Goal: Book appointment/travel/reservation

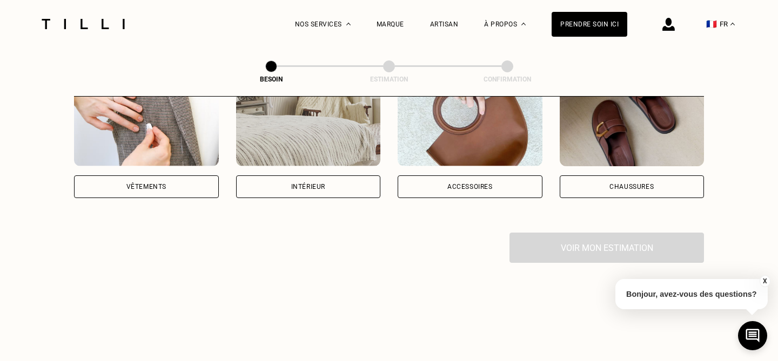
scroll to position [260, 0]
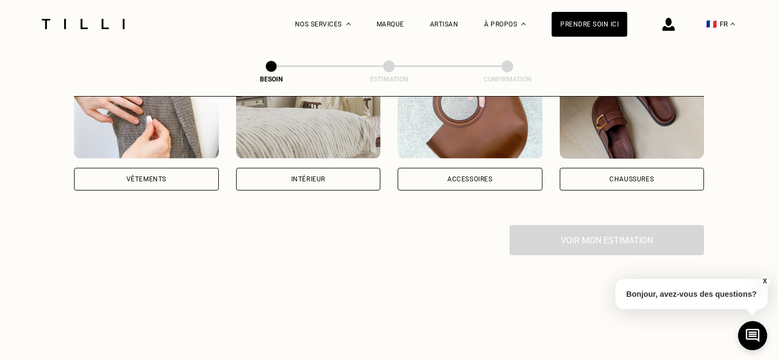
click at [476, 176] on div "Accessoires" at bounding box center [469, 179] width 45 height 6
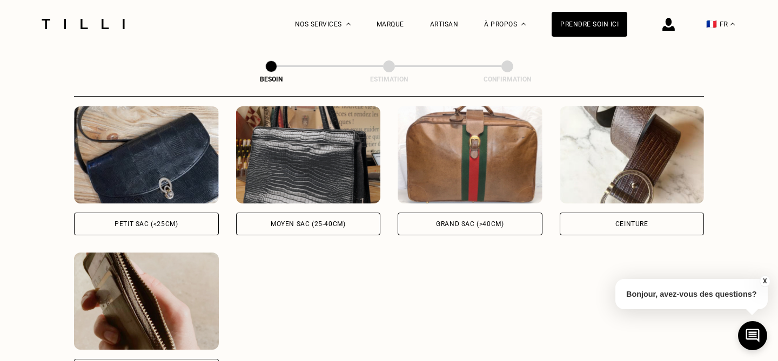
scroll to position [505, 0]
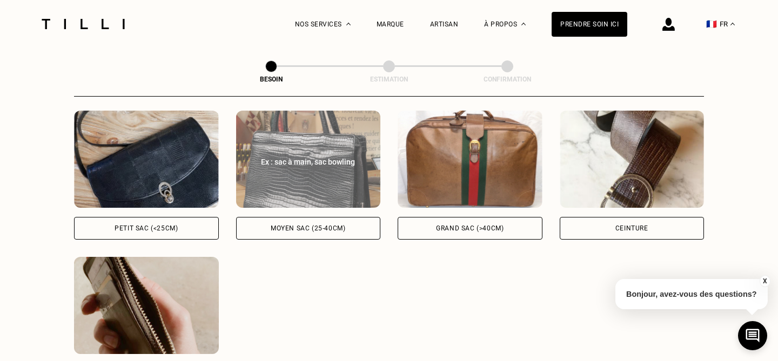
click at [290, 225] on div "Moyen sac (25-40cm)" at bounding box center [308, 228] width 75 height 6
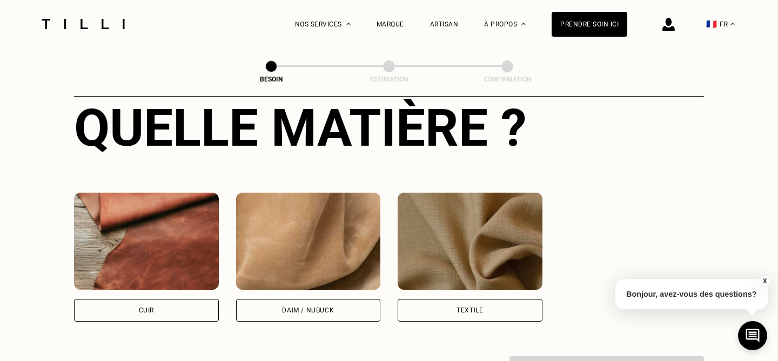
scroll to position [868, 0]
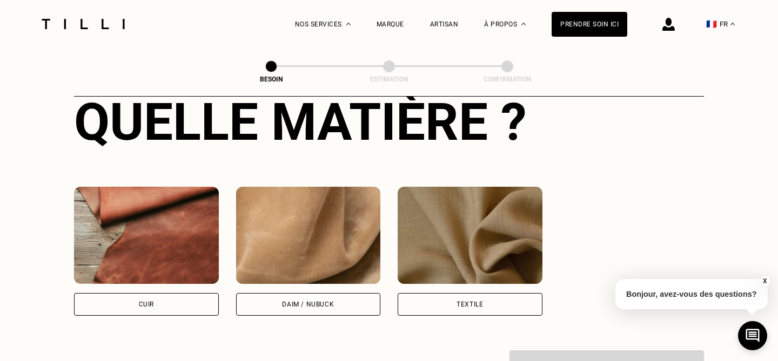
click at [150, 301] on div "Cuir" at bounding box center [146, 304] width 15 height 6
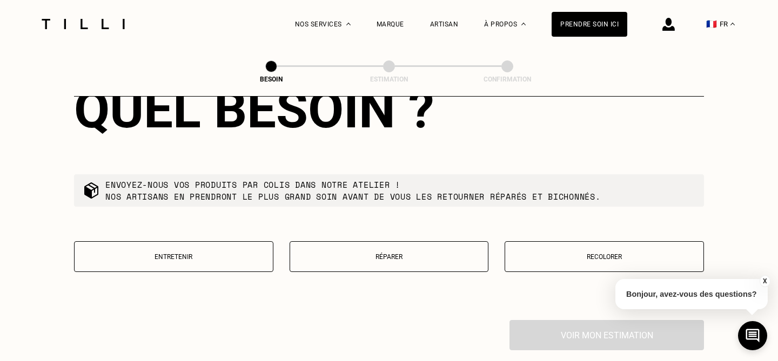
scroll to position [1183, 0]
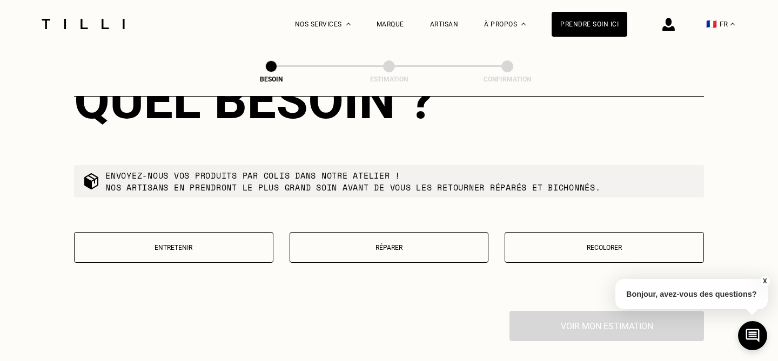
click at [236, 170] on p "Envoyez-nous vos produits par colis dans notre atelier ! Nos artisans en prendr…" at bounding box center [352, 182] width 495 height 24
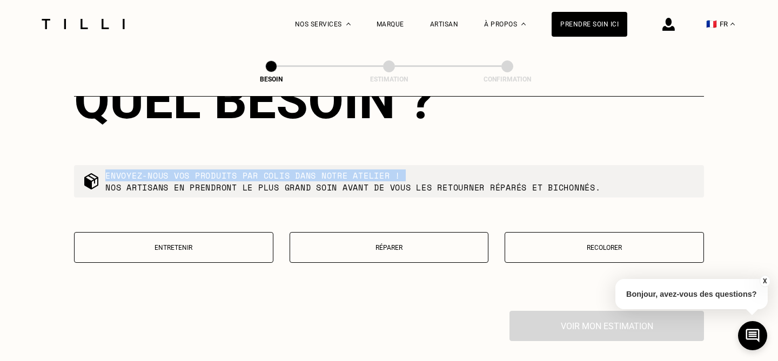
click at [236, 170] on p "Envoyez-nous vos produits par colis dans notre atelier ! Nos artisans en prendr…" at bounding box center [352, 182] width 495 height 24
click at [574, 242] on button "Recolorer" at bounding box center [604, 247] width 199 height 31
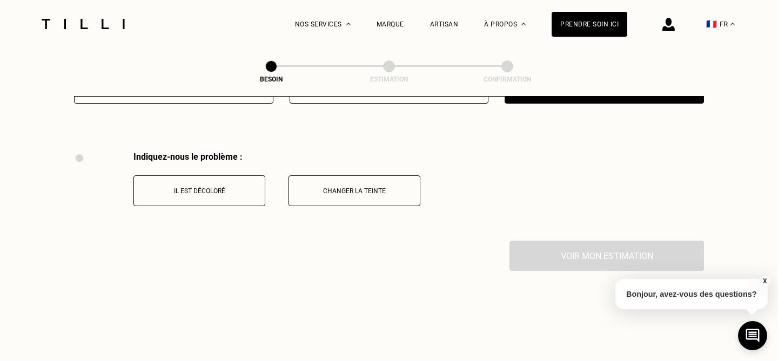
scroll to position [1362, 0]
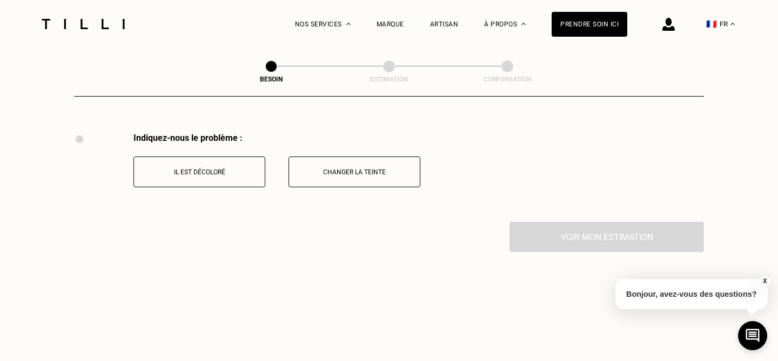
click at [232, 169] on p "Il est décoloré" at bounding box center [199, 173] width 120 height 8
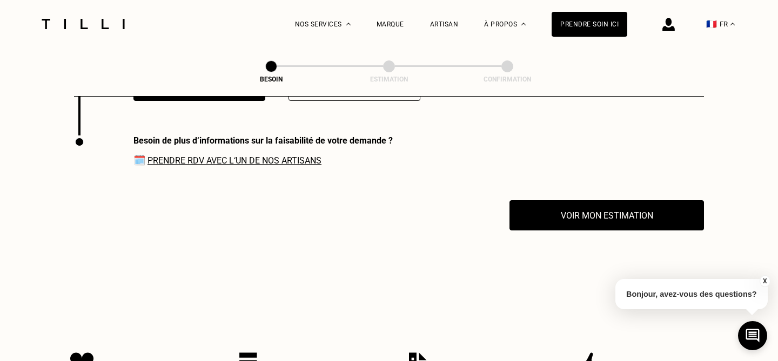
scroll to position [1451, 0]
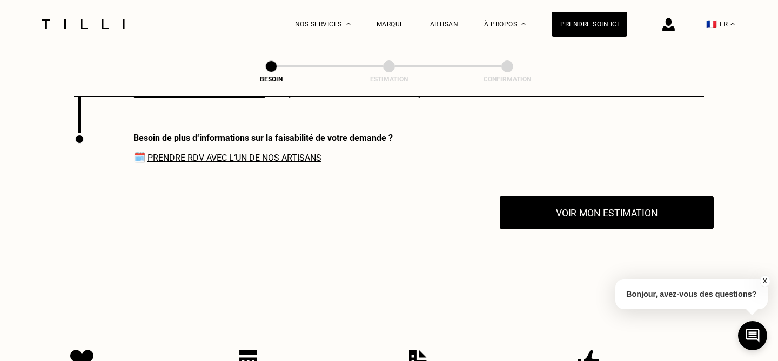
click at [593, 202] on button "Voir mon estimation" at bounding box center [607, 212] width 214 height 33
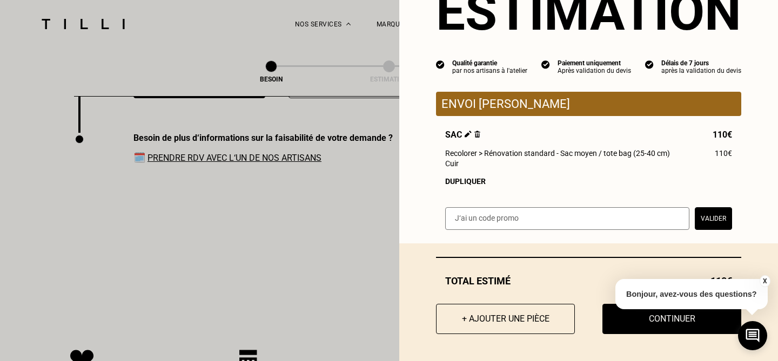
scroll to position [53, 0]
click at [675, 324] on button "Continuer" at bounding box center [671, 319] width 153 height 33
select select "FR"
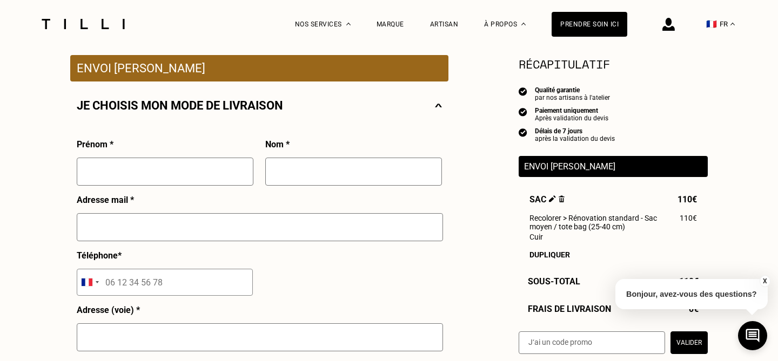
scroll to position [203, 0]
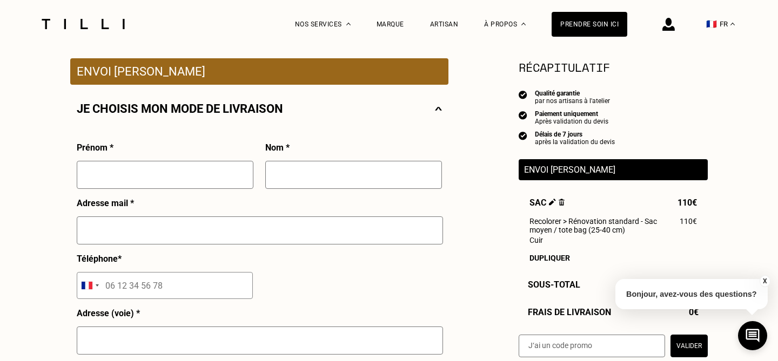
click at [159, 181] on input "text" at bounding box center [165, 175] width 177 height 28
type input "F"
type input "[PERSON_NAME]"
type input "Fabre"
type input "Saint Pierre d'expertens"
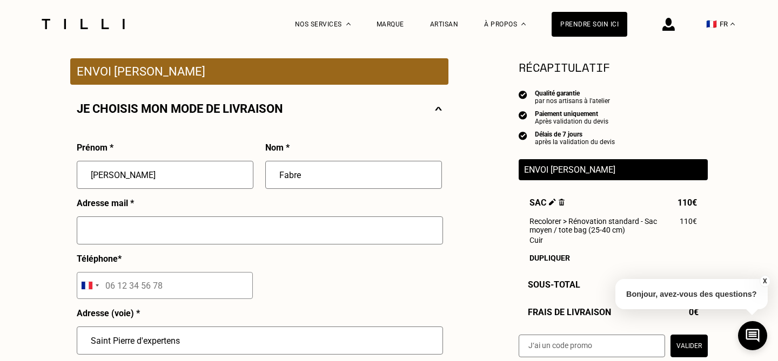
type input "81440"
type input "Lautrec"
click at [152, 230] on input "text" at bounding box center [260, 231] width 366 height 28
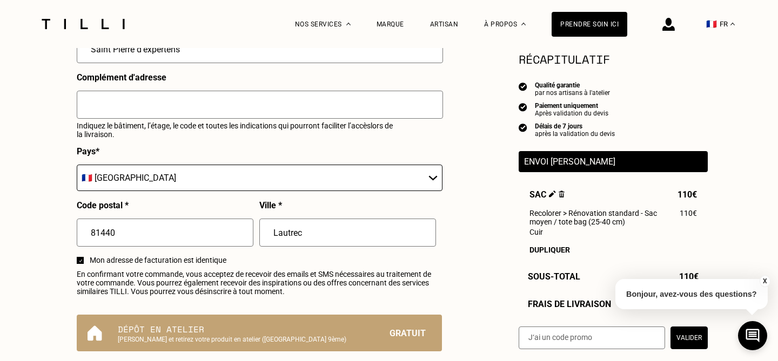
scroll to position [508, 0]
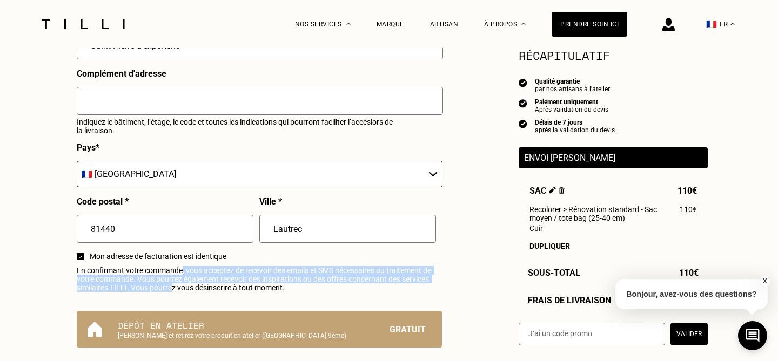
drag, startPoint x: 182, startPoint y: 268, endPoint x: 173, endPoint y: 291, distance: 24.8
click at [173, 291] on span "En confirmant votre commande, vous acceptez de recevoir des emails et SMS néces…" at bounding box center [259, 279] width 365 height 26
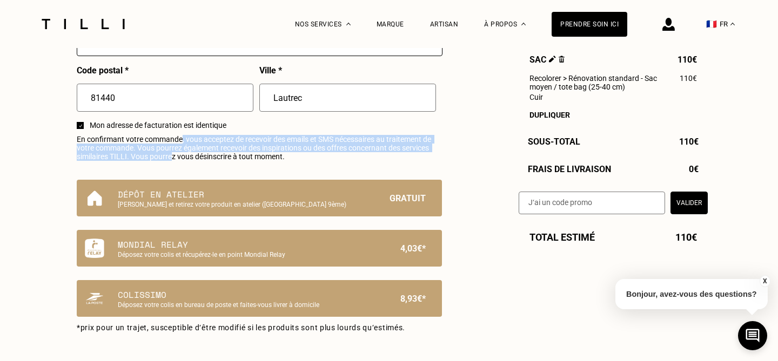
scroll to position [641, 0]
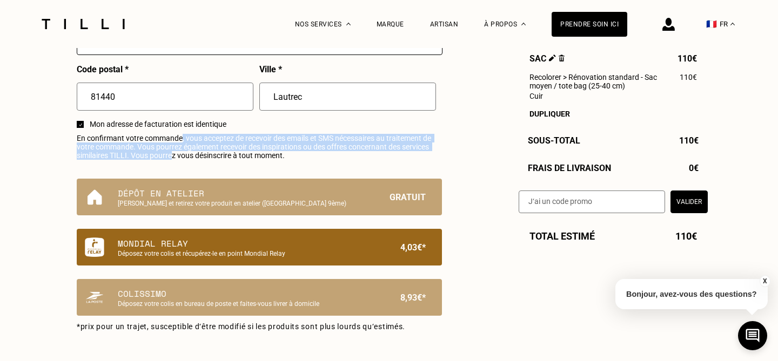
click at [269, 249] on p "Mondial Relay" at bounding box center [241, 243] width 246 height 13
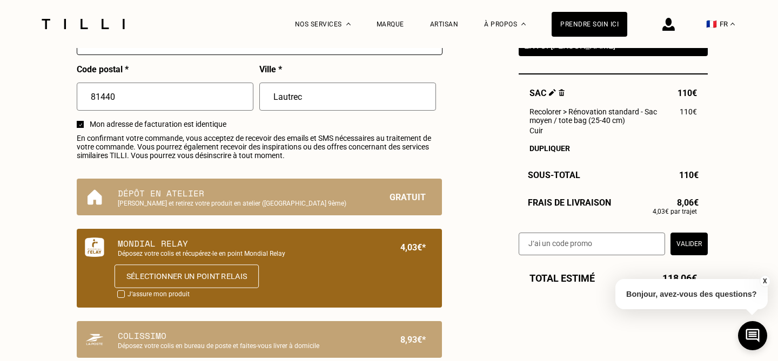
click at [223, 271] on button "Sélectionner un point relais" at bounding box center [187, 277] width 144 height 24
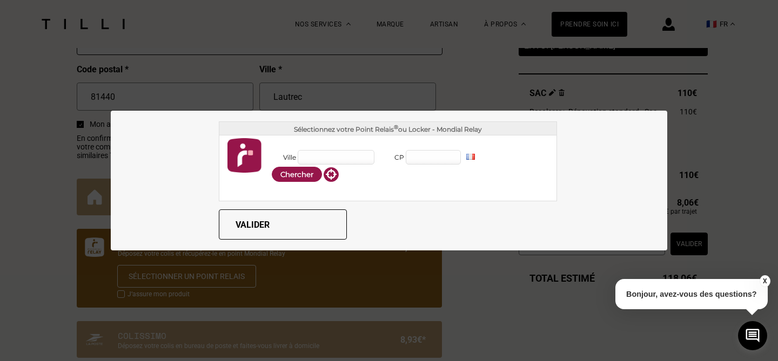
click at [327, 157] on input "Ville" at bounding box center [336, 157] width 77 height 15
type input "81440"
click at [301, 173] on button "Chercher" at bounding box center [297, 174] width 50 height 15
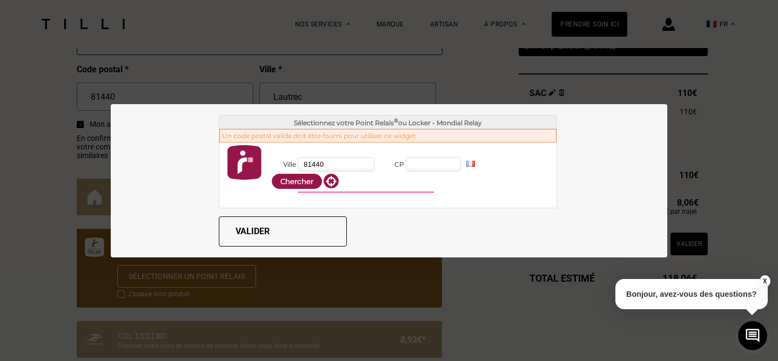
drag, startPoint x: 345, startPoint y: 165, endPoint x: 283, endPoint y: 167, distance: 62.2
click at [283, 167] on div "Ville 81440" at bounding box center [324, 164] width 106 height 17
click at [430, 161] on input "CP" at bounding box center [433, 164] width 55 height 15
paste input "81440"
type input "81440"
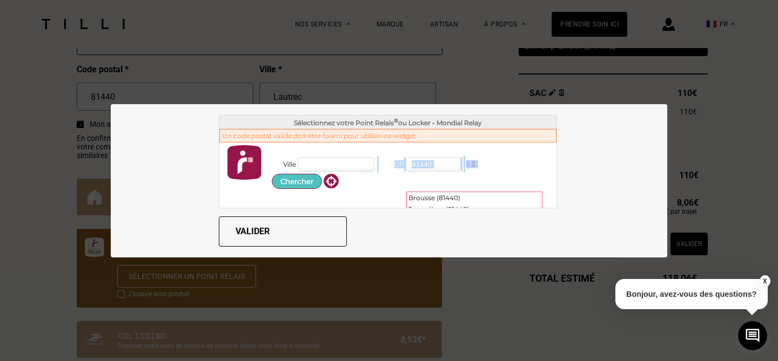
drag, startPoint x: 304, startPoint y: 171, endPoint x: 302, endPoint y: 178, distance: 7.3
click at [304, 174] on div "Ville CP 81440 FR ES BE [PERSON_NAME] DE AT PT PL IT" at bounding box center [411, 173] width 280 height 34
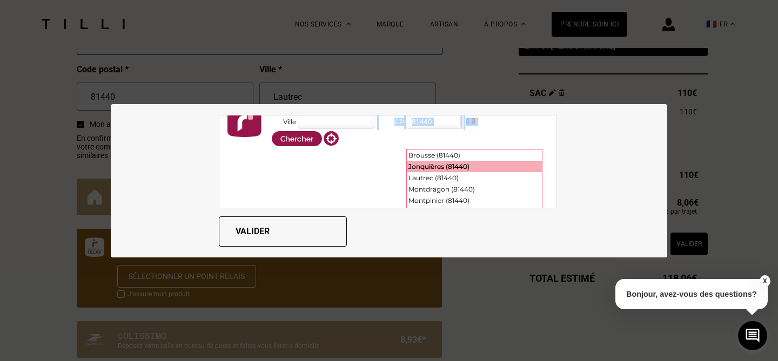
scroll to position [46, 0]
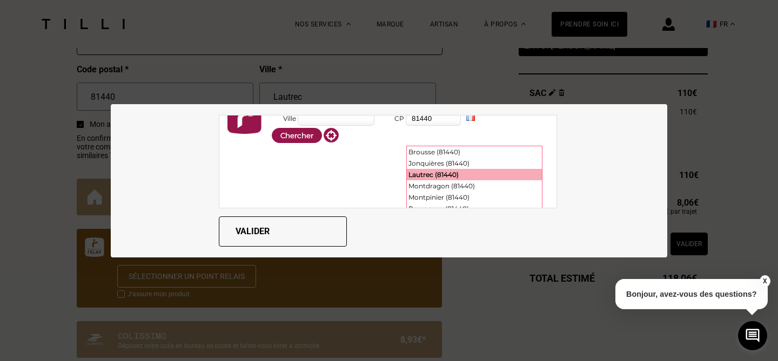
click at [431, 176] on div "Lautrec (81440)" at bounding box center [474, 174] width 135 height 11
type input "Lautrec"
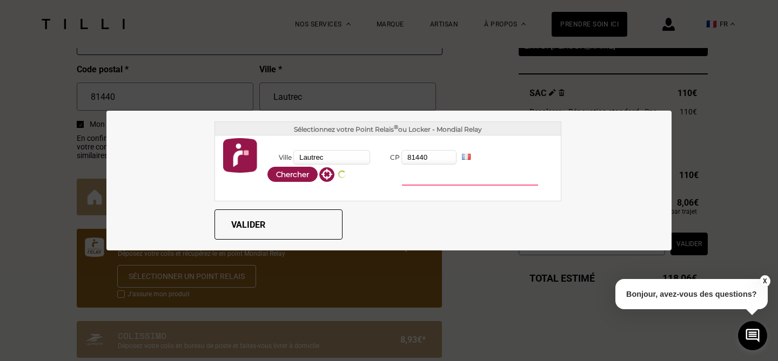
scroll to position [0, 0]
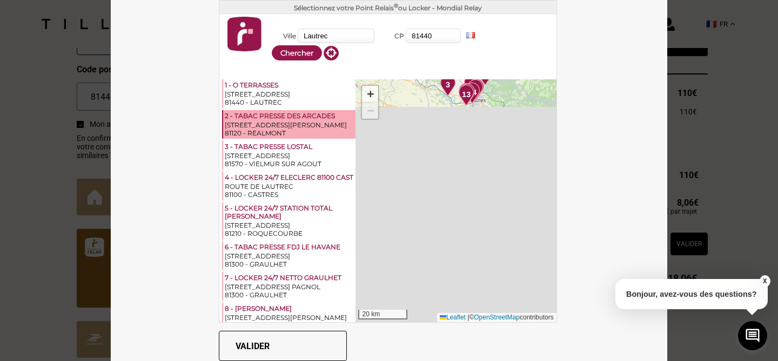
click at [279, 94] on div "[STREET_ADDRESS]" at bounding box center [289, 94] width 129 height 8
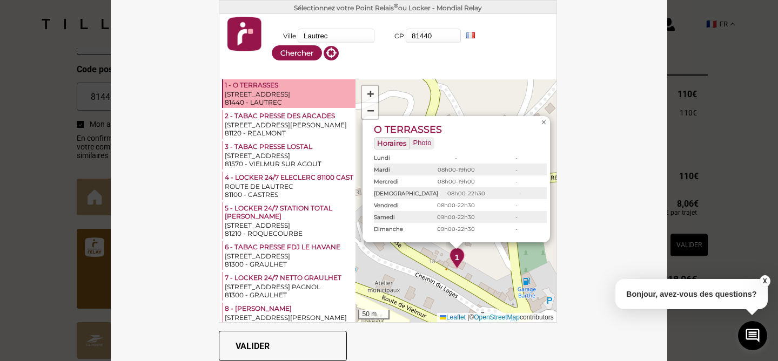
click at [270, 337] on button "Valider" at bounding box center [283, 346] width 128 height 30
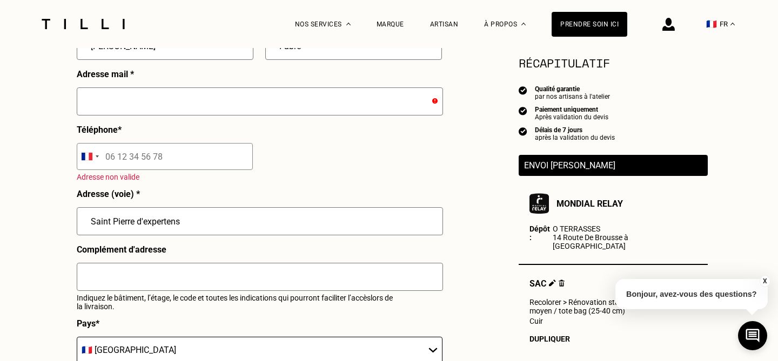
scroll to position [323, 0]
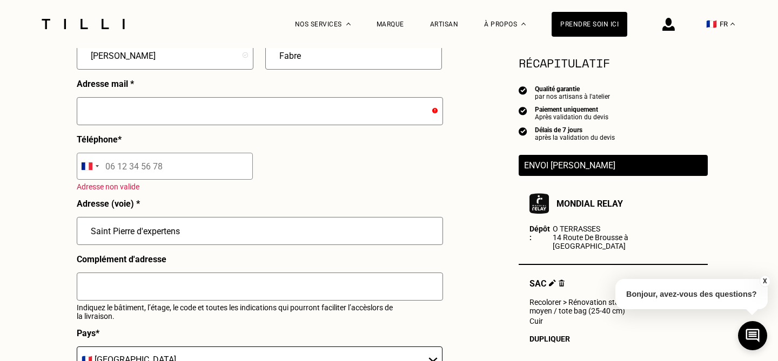
click at [166, 172] on input "tel" at bounding box center [165, 166] width 176 height 27
click at [198, 224] on input "Saint Pierre d'expertens" at bounding box center [260, 231] width 366 height 28
click at [205, 234] on input "Saint Pierre d'expertens" at bounding box center [260, 231] width 366 height 28
drag, startPoint x: 205, startPoint y: 235, endPoint x: 104, endPoint y: 233, distance: 101.1
click at [104, 233] on input "Saint Pierre d'expertens" at bounding box center [260, 231] width 366 height 28
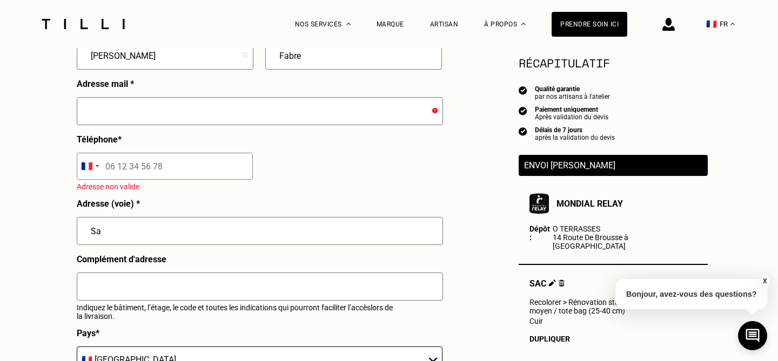
type input "S"
type input "Route de saint pierre d'expertens"
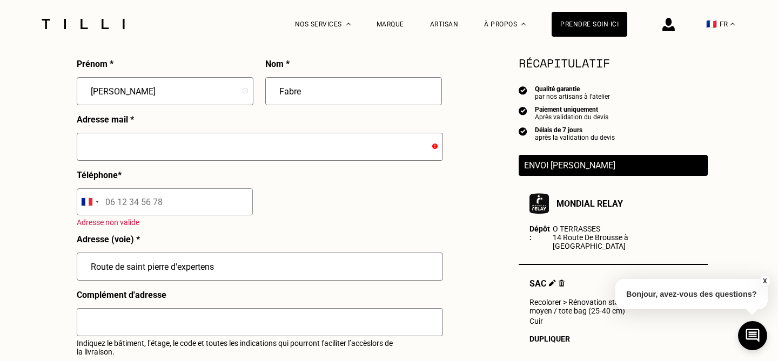
scroll to position [284, 0]
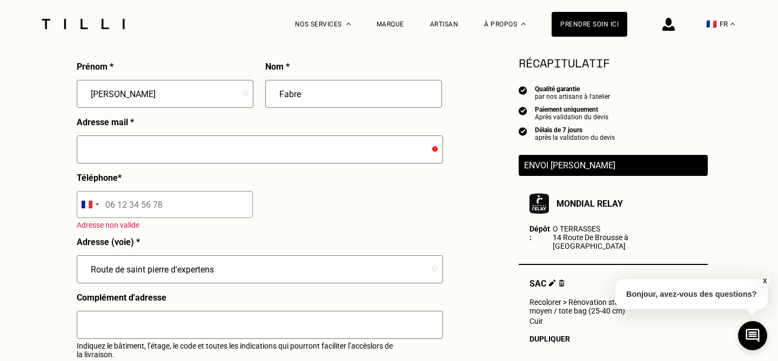
click at [165, 144] on input "text" at bounding box center [260, 150] width 366 height 28
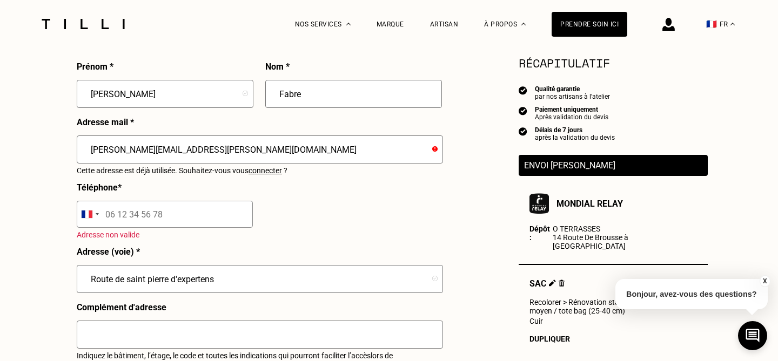
drag, startPoint x: 217, startPoint y: 156, endPoint x: 86, endPoint y: 153, distance: 130.3
click at [86, 153] on input "[PERSON_NAME][EMAIL_ADDRESS][PERSON_NAME][DOMAIN_NAME]" at bounding box center [260, 150] width 366 height 28
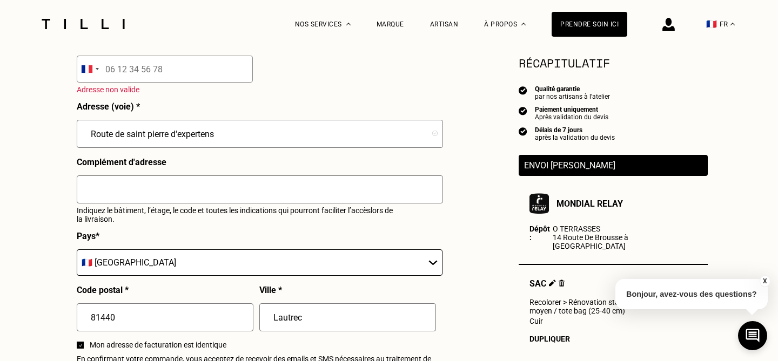
scroll to position [426, 0]
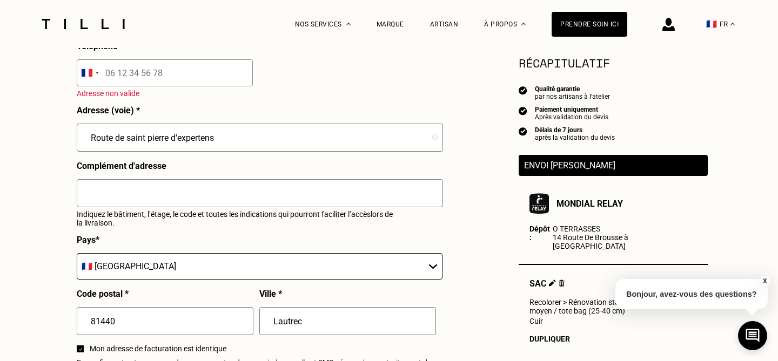
type input "[PERSON_NAME][EMAIL_ADDRESS][PERSON_NAME][DOMAIN_NAME]"
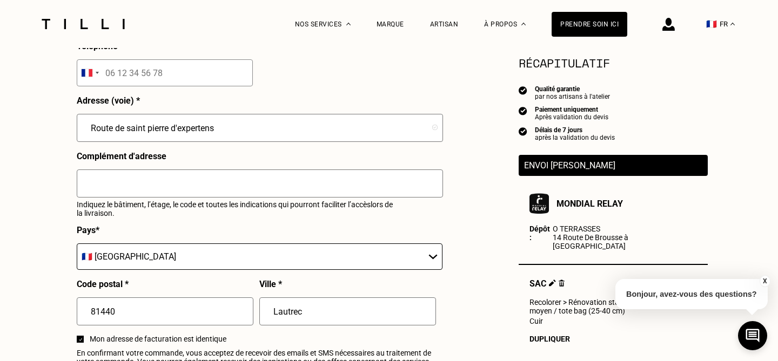
click at [325, 86] on div "Prénom * [PERSON_NAME] Nom * [PERSON_NAME] Adresse mail * [PERSON_NAME][EMAIL_A…" at bounding box center [259, 150] width 365 height 460
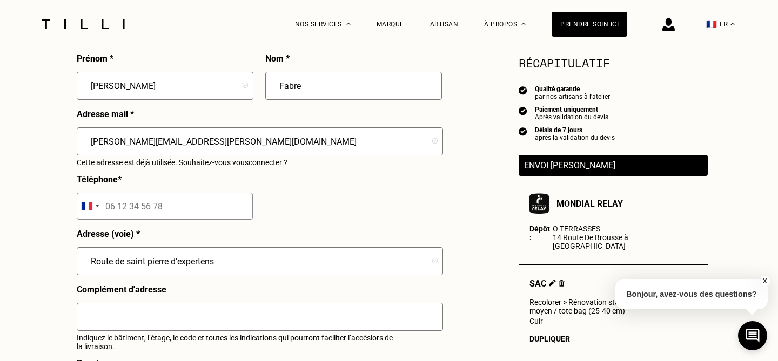
scroll to position [291, 0]
click at [130, 215] on input "tel" at bounding box center [165, 207] width 176 height 27
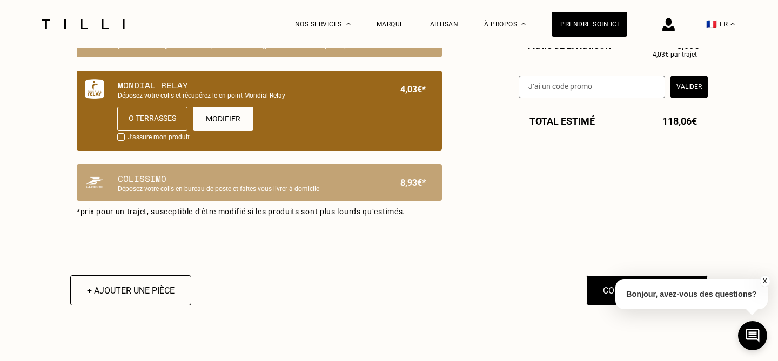
scroll to position [822, 0]
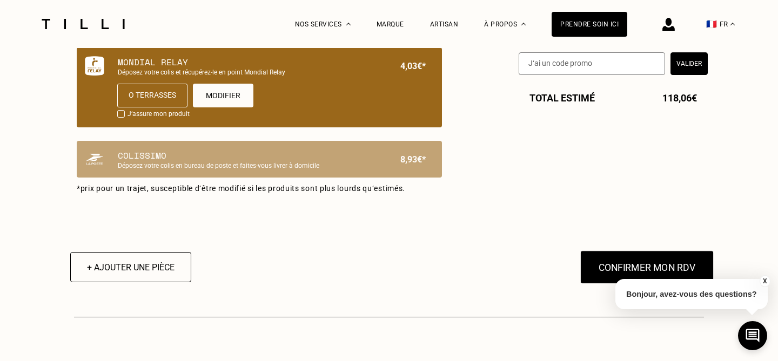
type input "06 03 03 24 04"
click at [635, 264] on button "Confirmer mon RDV" at bounding box center [647, 267] width 134 height 33
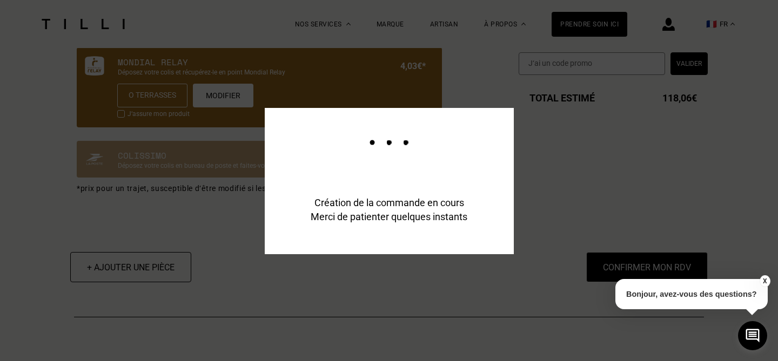
scroll to position [848, 0]
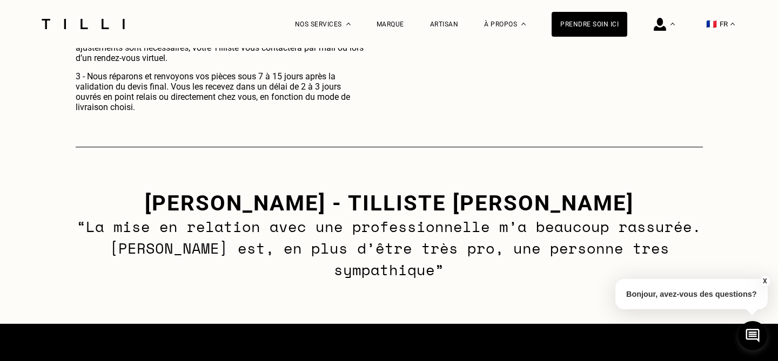
scroll to position [672, 0]
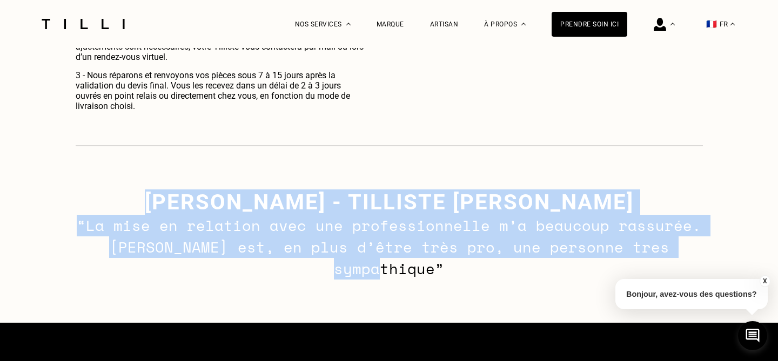
drag, startPoint x: 210, startPoint y: 192, endPoint x: 205, endPoint y: 258, distance: 66.1
click at [205, 258] on div "[PERSON_NAME] - tilliste Mélina “La mise en relation avec une professionnelle m…" at bounding box center [389, 234] width 778 height 177
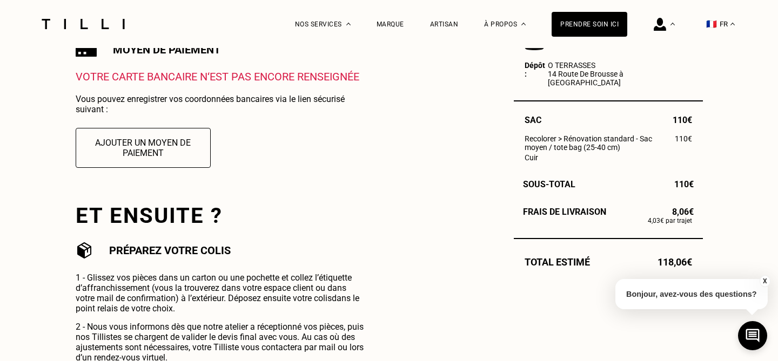
scroll to position [368, 0]
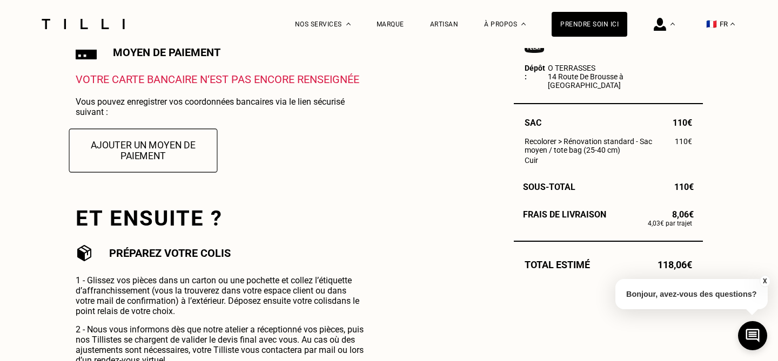
click at [157, 154] on button "Ajouter un moyen de paiement" at bounding box center [143, 151] width 149 height 44
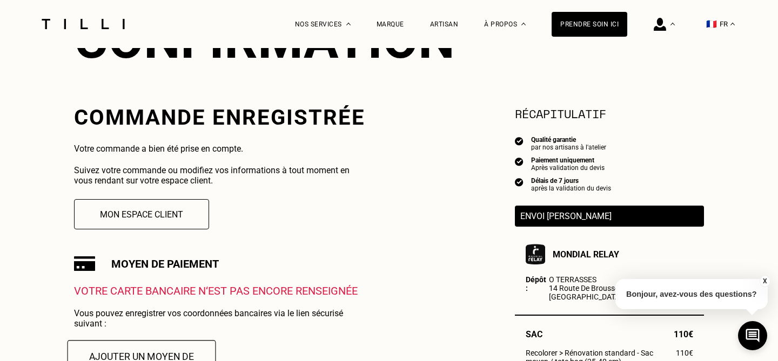
scroll to position [154, 0]
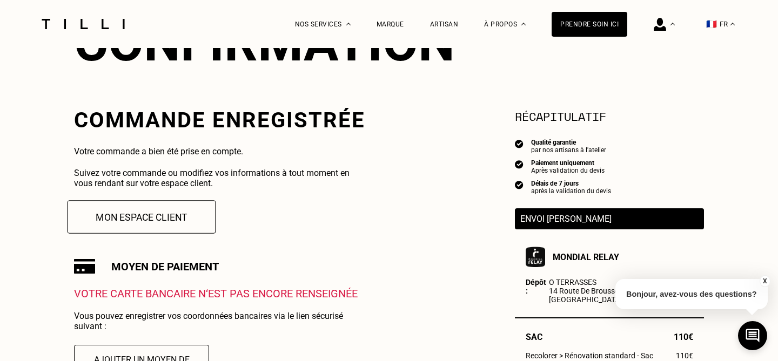
click at [151, 217] on button "Mon espace client" at bounding box center [142, 216] width 149 height 33
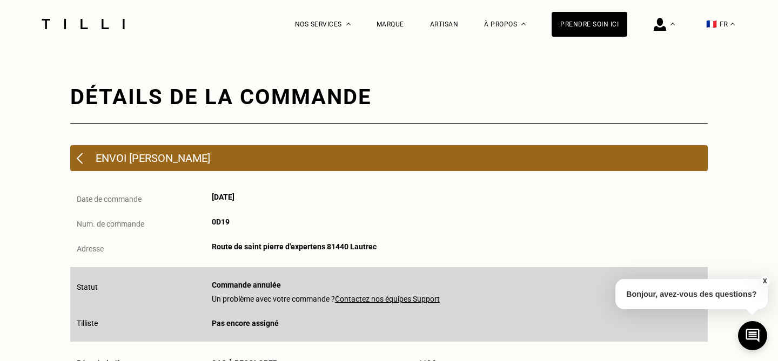
scroll to position [32, 0]
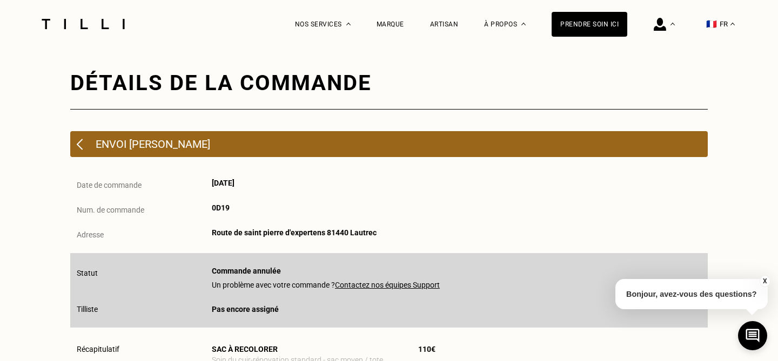
click at [234, 236] on span "Route de saint pierre d'expertens 81440 Lautrec" at bounding box center [294, 233] width 165 height 9
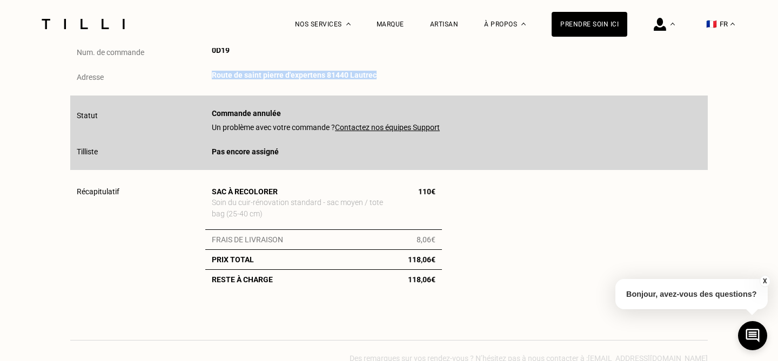
scroll to position [0, 0]
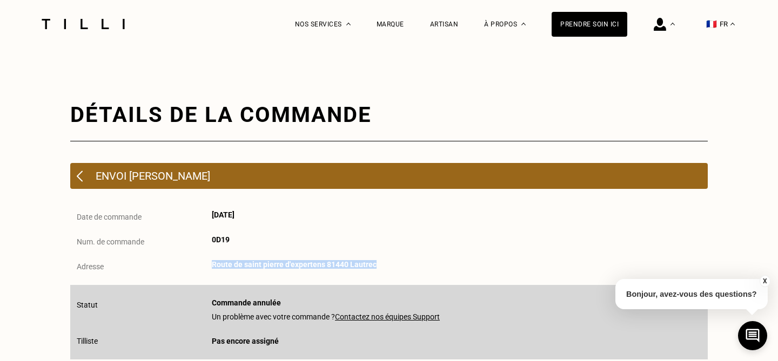
scroll to position [154, 0]
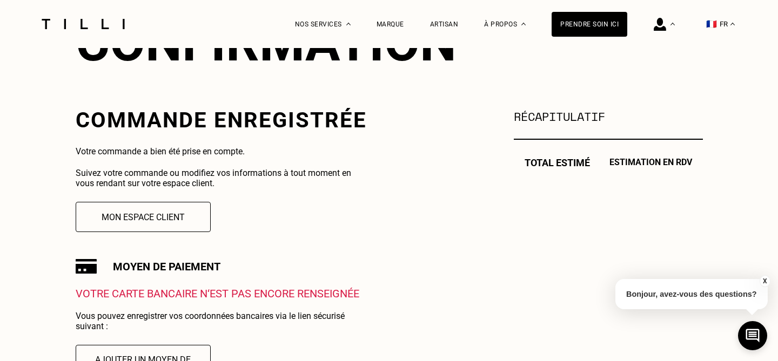
click at [133, 180] on p "Suivez votre commande ou modifiez vos informations à tout moment en vous rendan…" at bounding box center [220, 178] width 288 height 21
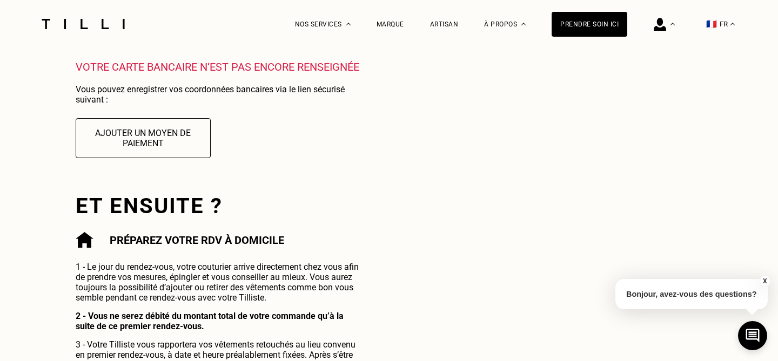
scroll to position [389, 0]
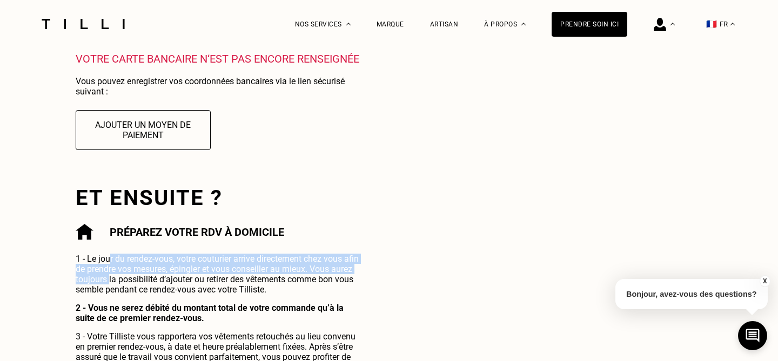
drag, startPoint x: 111, startPoint y: 258, endPoint x: 110, endPoint y: 284, distance: 25.4
click at [110, 284] on p "1 - Le jour du rendez-vous, votre couturier arrive directement chez vous afin d…" at bounding box center [220, 274] width 288 height 41
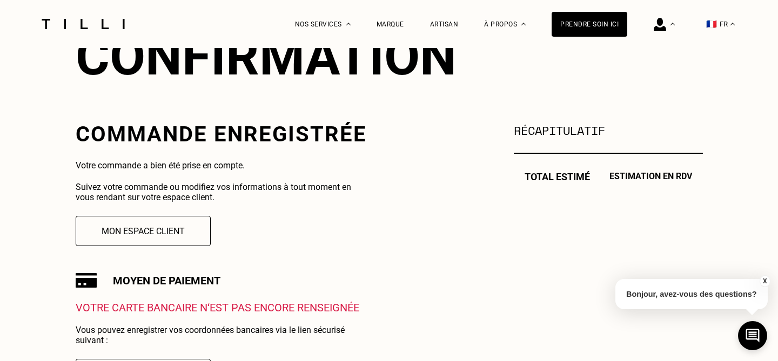
scroll to position [65, 0]
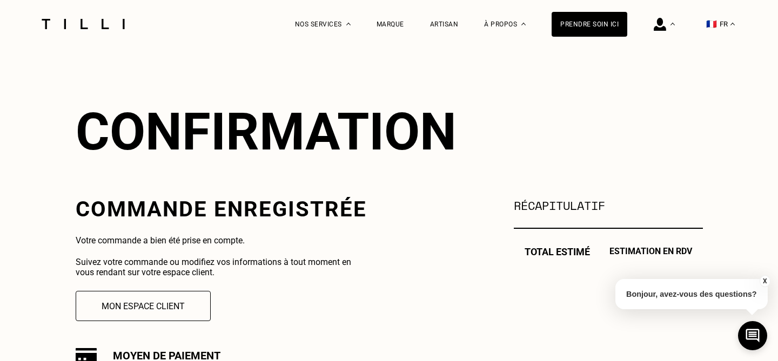
click at [553, 250] on div "Total [PERSON_NAME] Estimation en RDV" at bounding box center [608, 251] width 189 height 11
click at [156, 305] on button "Mon espace client" at bounding box center [143, 306] width 149 height 33
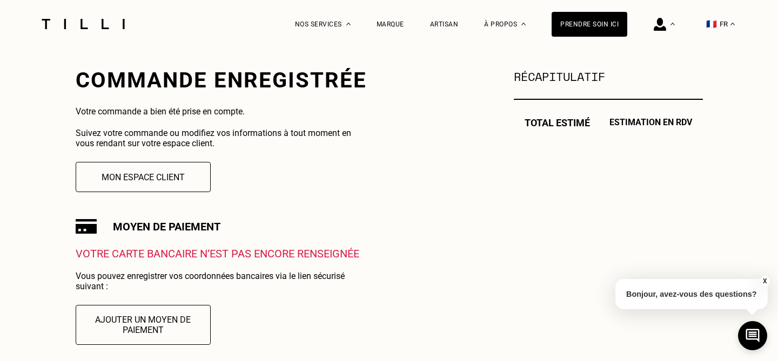
scroll to position [204, 0]
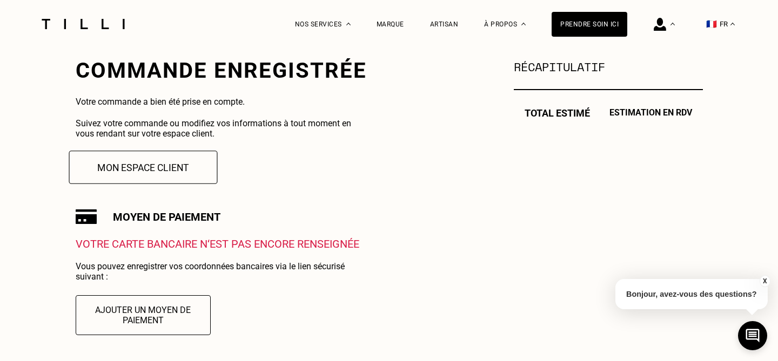
click at [152, 175] on button "Mon espace client" at bounding box center [143, 167] width 149 height 33
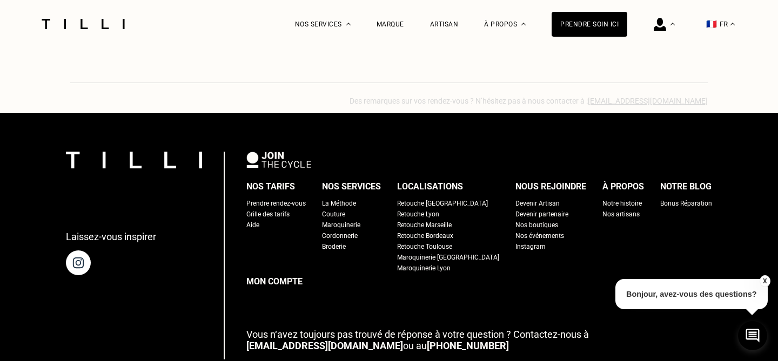
scroll to position [102, 0]
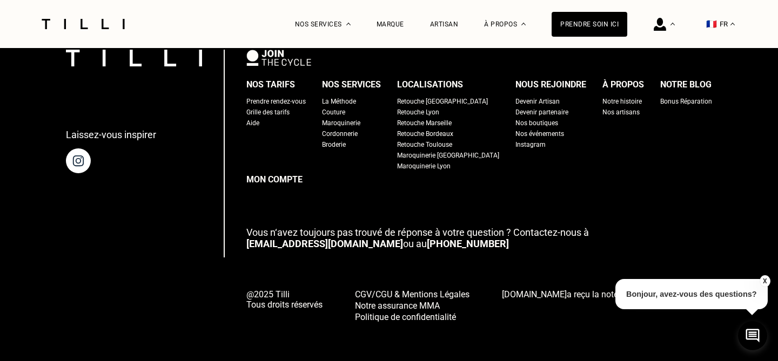
click at [762, 286] on button "X" at bounding box center [764, 282] width 11 height 12
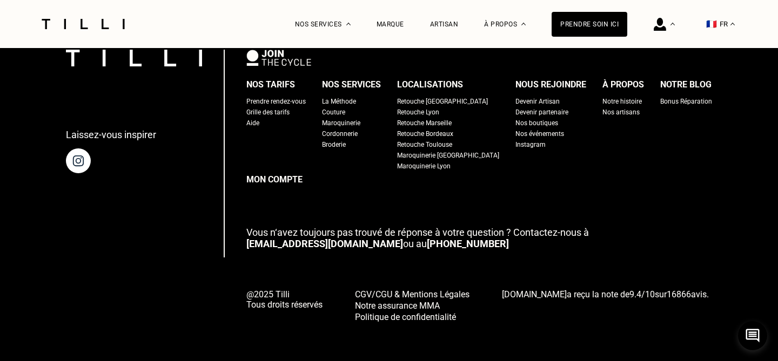
scroll to position [0, 0]
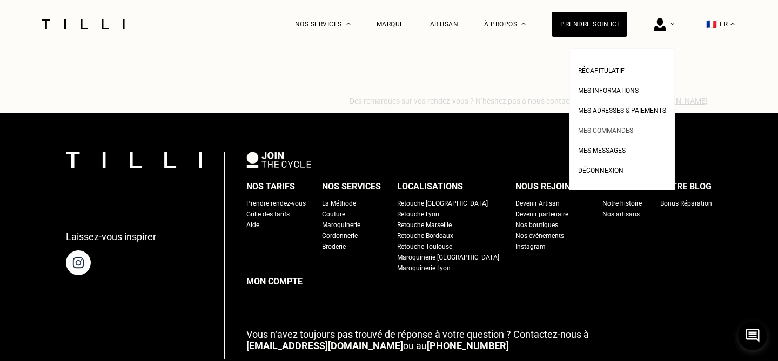
click at [608, 128] on span "Mes commandes" at bounding box center [605, 131] width 55 height 8
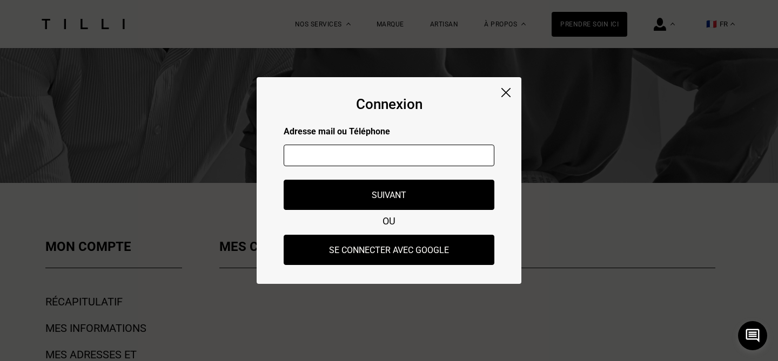
click at [504, 93] on img at bounding box center [505, 92] width 9 height 9
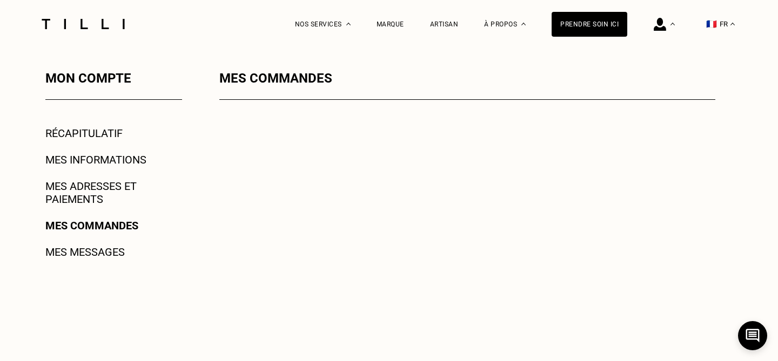
scroll to position [181, 0]
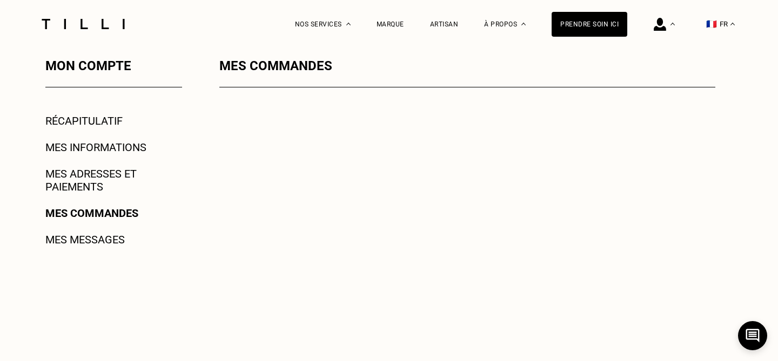
click at [128, 150] on link "Mes informations" at bounding box center [95, 147] width 101 height 13
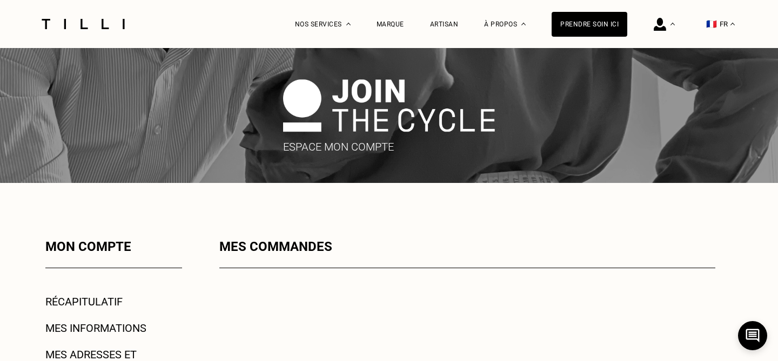
scroll to position [181, 0]
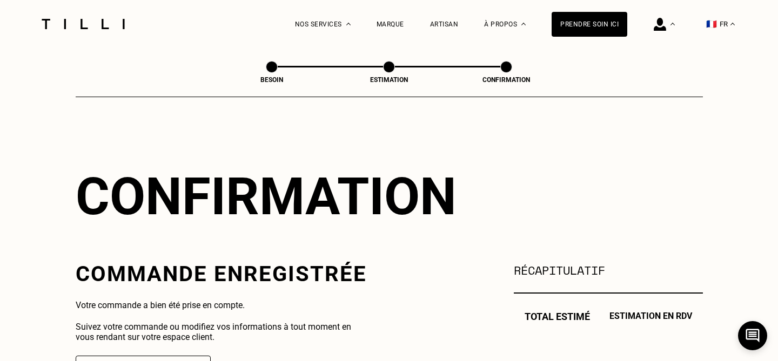
scroll to position [204, 0]
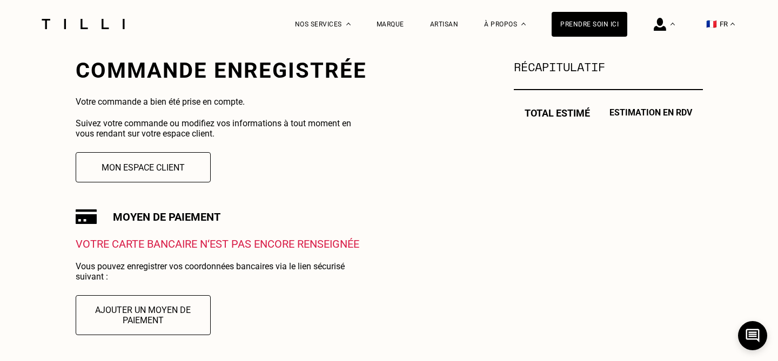
scroll to position [672, 0]
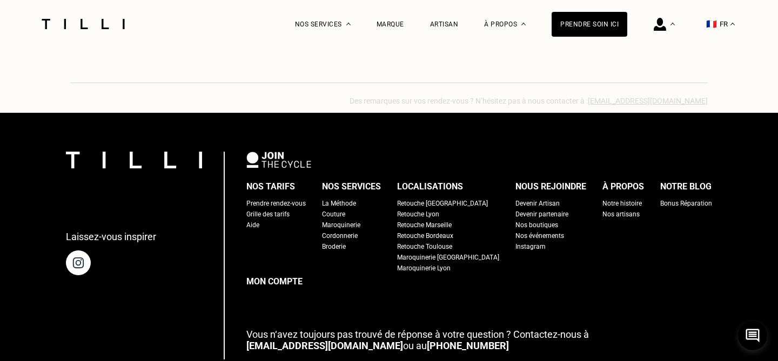
scroll to position [181, 0]
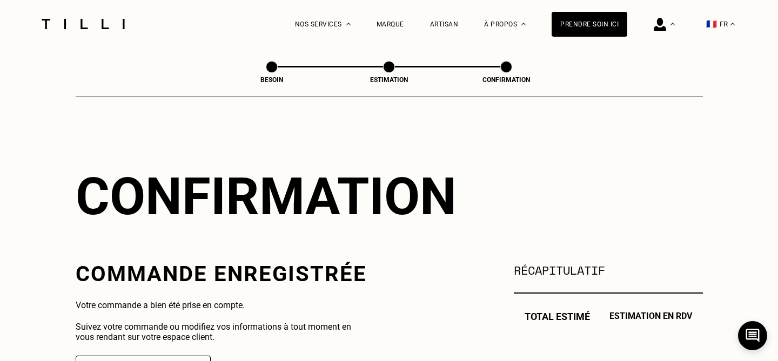
click at [274, 71] on span at bounding box center [272, 67] width 12 height 12
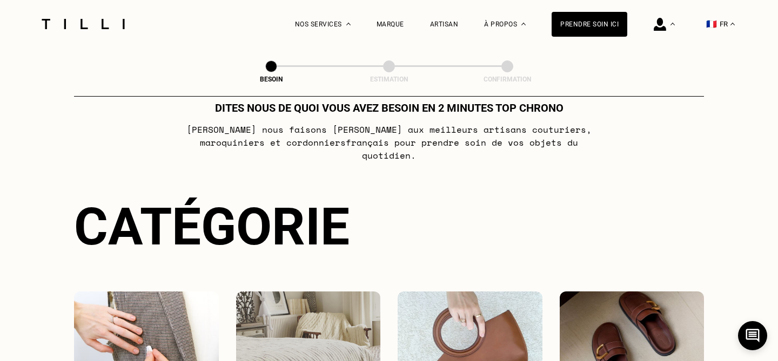
scroll to position [27, 0]
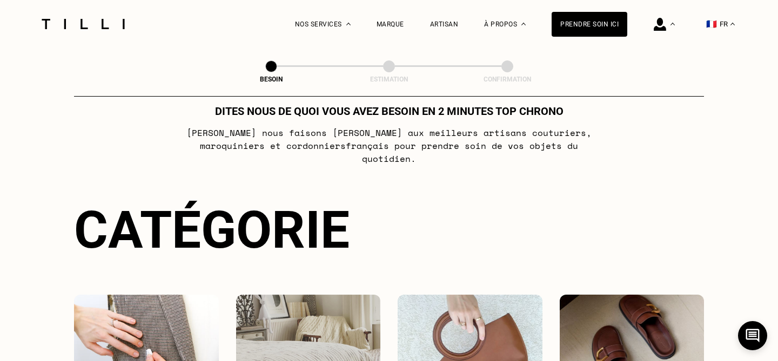
click at [84, 28] on img at bounding box center [83, 24] width 91 height 10
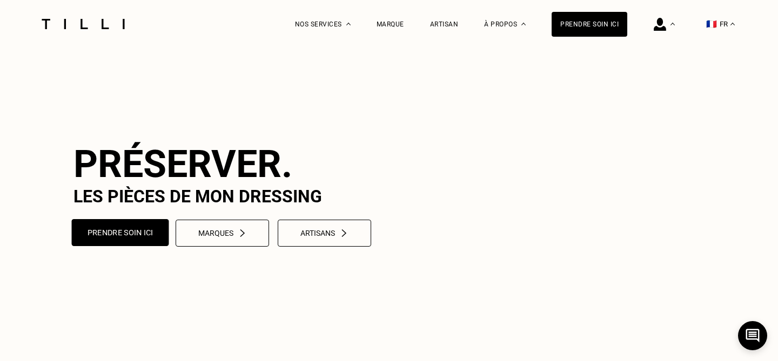
click at [141, 246] on button "Prendre soin ici" at bounding box center [120, 232] width 97 height 27
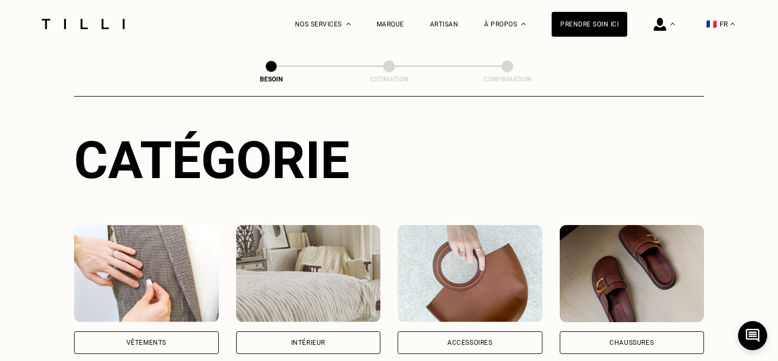
scroll to position [111, 0]
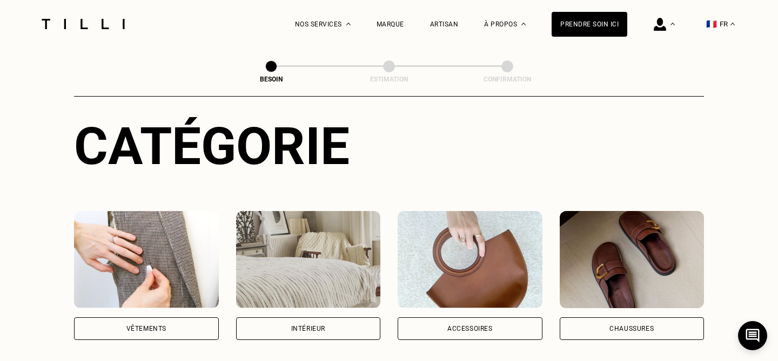
click at [433, 240] on img at bounding box center [470, 259] width 145 height 97
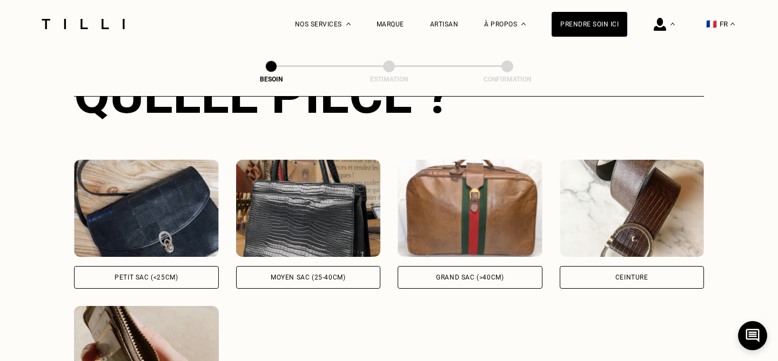
scroll to position [460, 0]
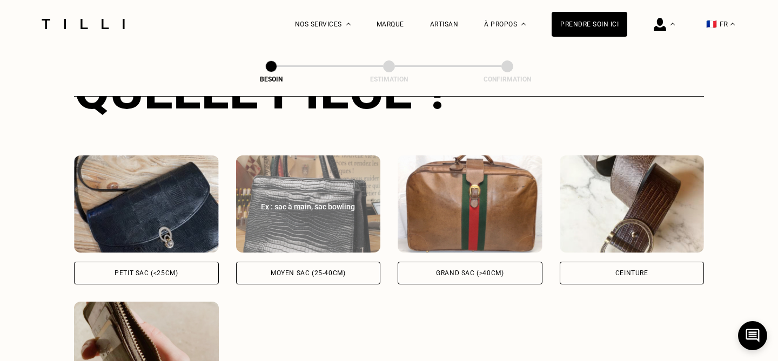
click at [279, 270] on div "Moyen sac (25-40cm)" at bounding box center [308, 273] width 75 height 6
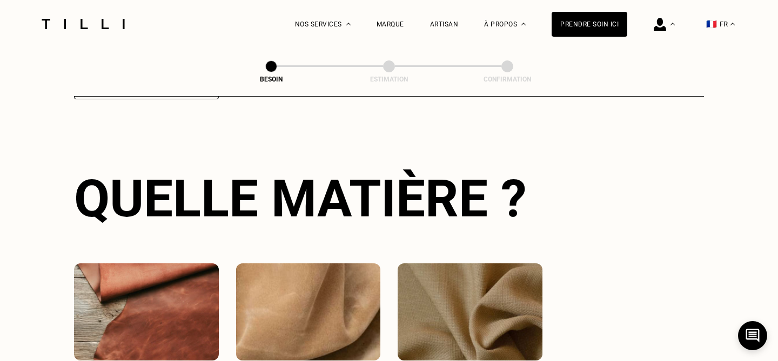
scroll to position [935, 0]
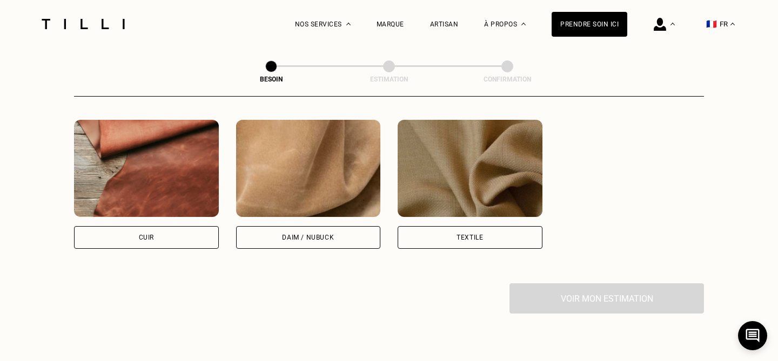
click at [174, 236] on div "Cuir" at bounding box center [146, 237] width 145 height 23
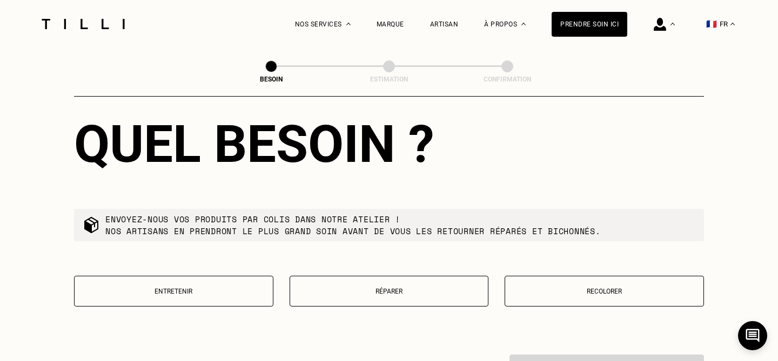
scroll to position [1143, 0]
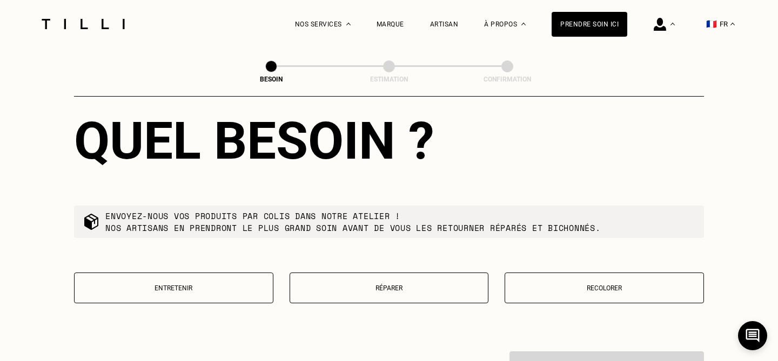
click at [586, 285] on p "Recolorer" at bounding box center [604, 289] width 187 height 8
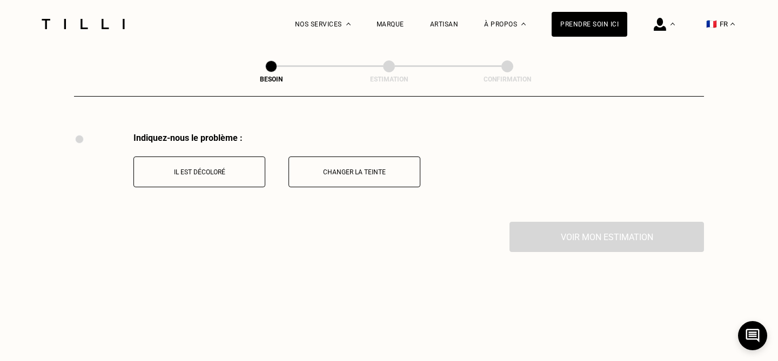
scroll to position [1363, 0]
click at [215, 167] on p "Il est décoloré" at bounding box center [199, 171] width 120 height 8
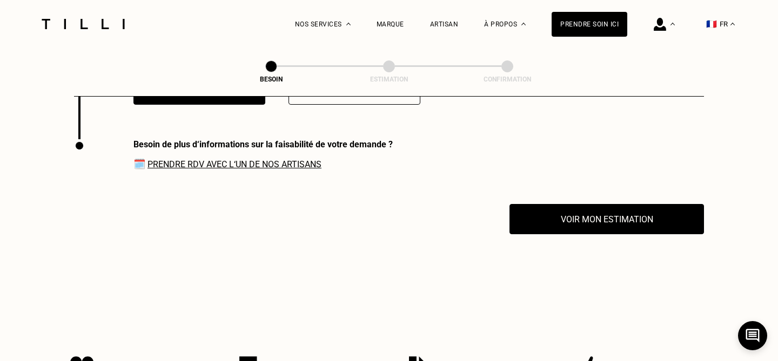
scroll to position [1451, 0]
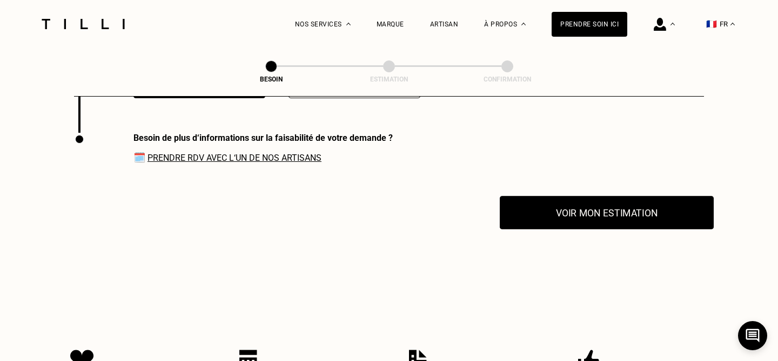
click at [566, 198] on button "Voir mon estimation" at bounding box center [607, 212] width 214 height 33
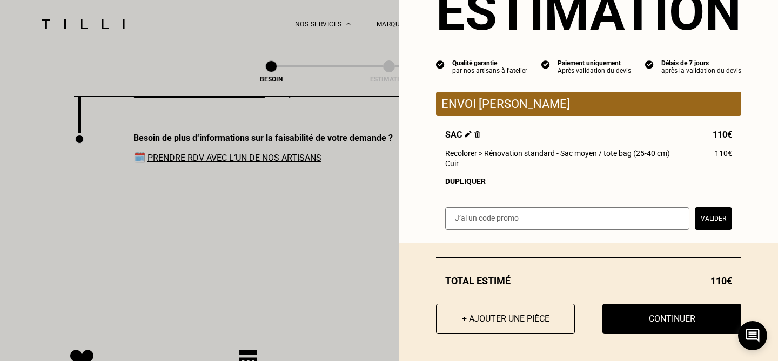
scroll to position [53, 0]
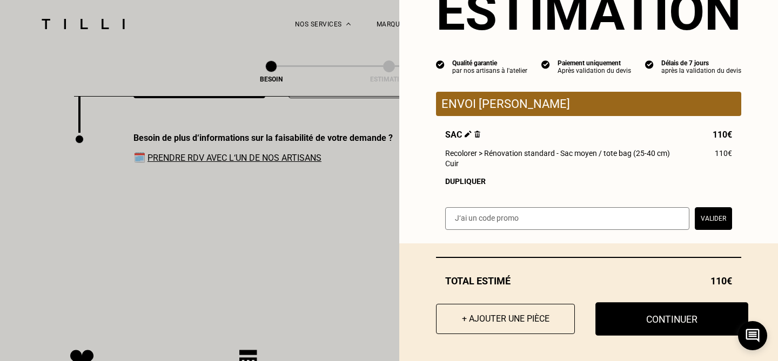
click at [666, 332] on button "Continuer" at bounding box center [671, 319] width 153 height 33
select select "FR"
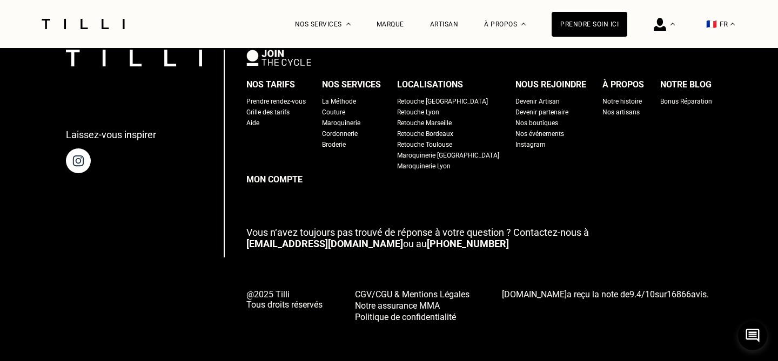
type input "06 03 03 24 04"
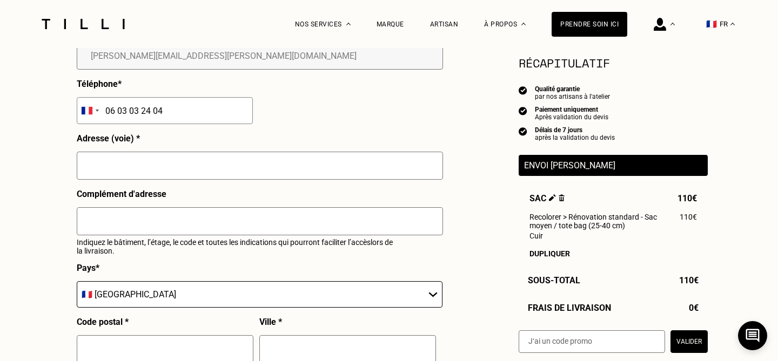
scroll to position [410, 0]
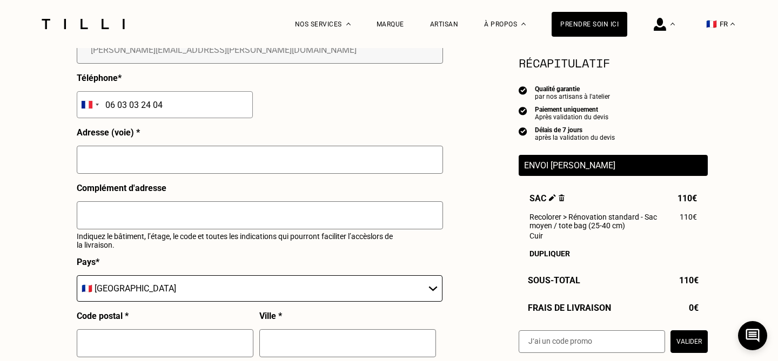
click at [251, 160] on input "text" at bounding box center [260, 160] width 366 height 28
type input "Saint Pierre d'expertens"
type input "81440"
type input "Lautrec"
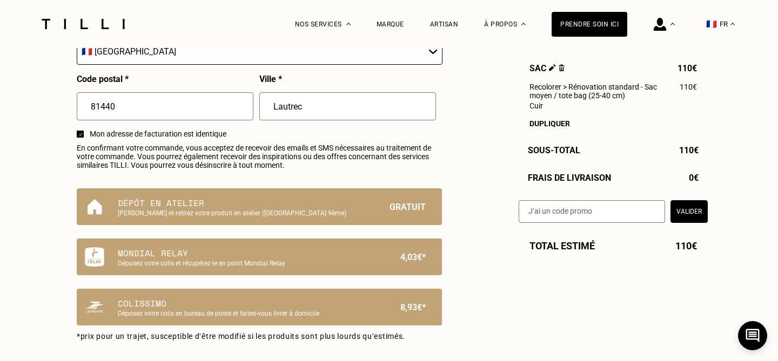
scroll to position [647, 0]
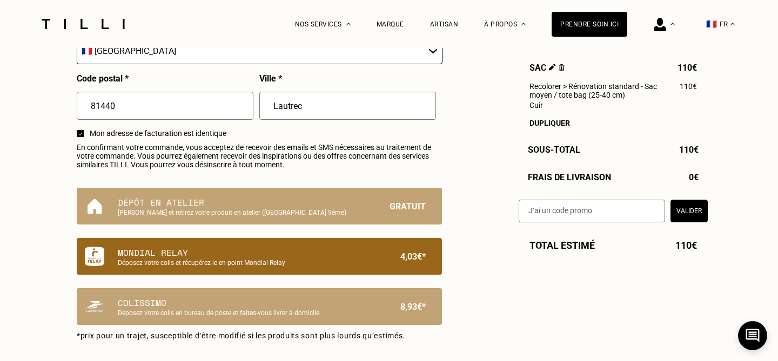
click at [256, 254] on p "Mondial Relay" at bounding box center [241, 252] width 246 height 13
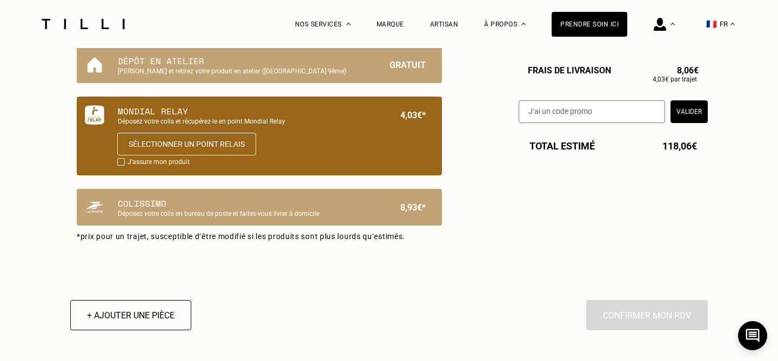
scroll to position [791, 0]
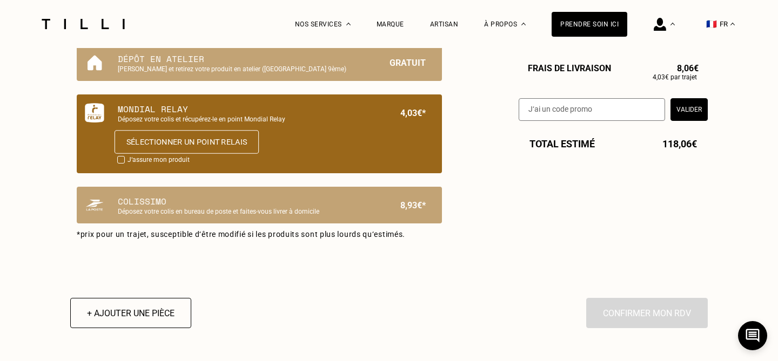
click at [199, 149] on button "Sélectionner un point relais" at bounding box center [187, 142] width 144 height 24
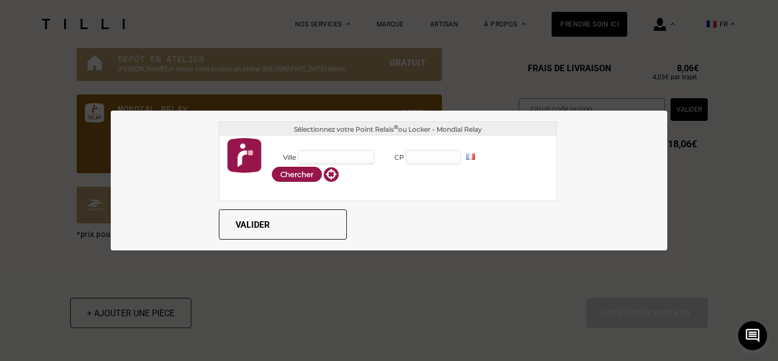
click at [423, 162] on input "CP" at bounding box center [433, 157] width 55 height 15
click at [334, 158] on input "Ville" at bounding box center [336, 157] width 77 height 15
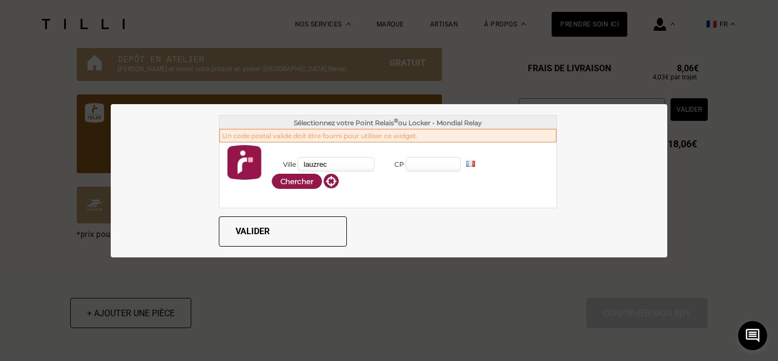
drag, startPoint x: 317, startPoint y: 166, endPoint x: 344, endPoint y: 165, distance: 27.0
click at [344, 165] on input "lauzrec" at bounding box center [336, 164] width 77 height 15
type input "lautrec"
click at [295, 179] on button "Chercher" at bounding box center [297, 181] width 50 height 15
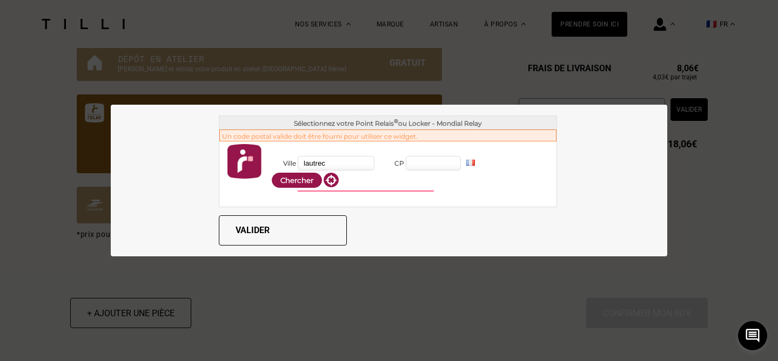
click at [446, 164] on input "CP" at bounding box center [433, 163] width 55 height 15
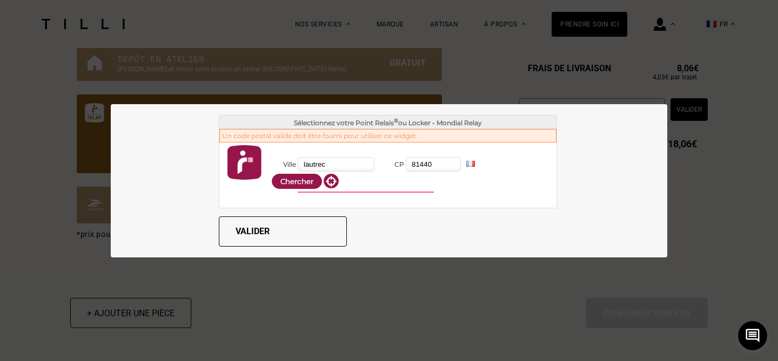
type input "81440"
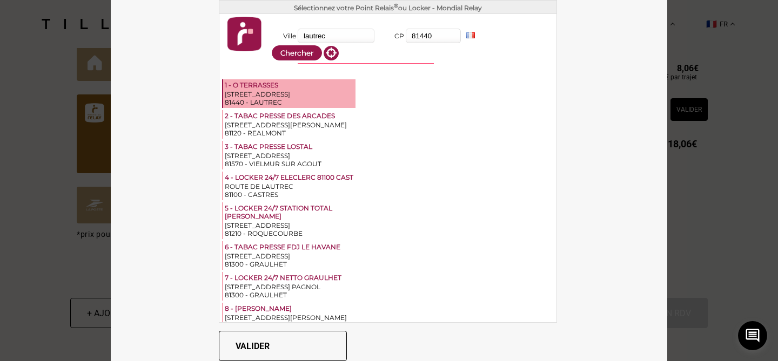
click at [267, 78] on div "Ville lautrec CP 81440 FR ES BE [PERSON_NAME] DE AT PT PL IT" at bounding box center [387, 46] width 337 height 65
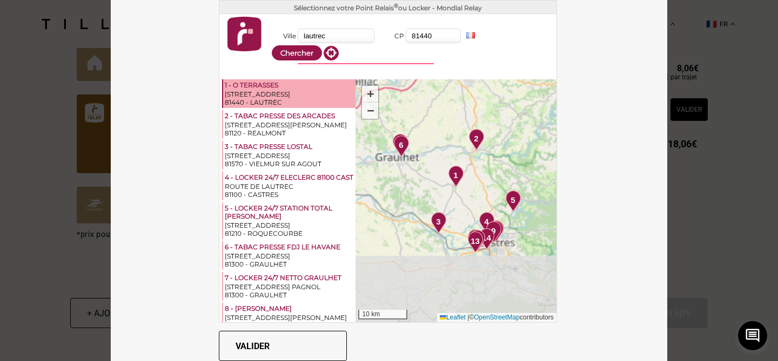
click at [262, 90] on div "[STREET_ADDRESS]" at bounding box center [289, 94] width 129 height 8
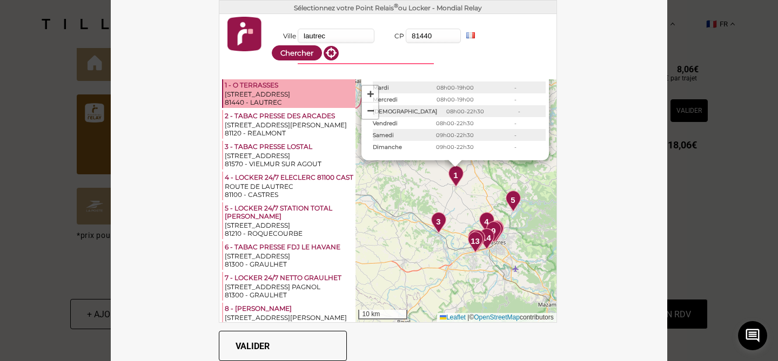
click at [266, 341] on button "Valider" at bounding box center [283, 346] width 128 height 30
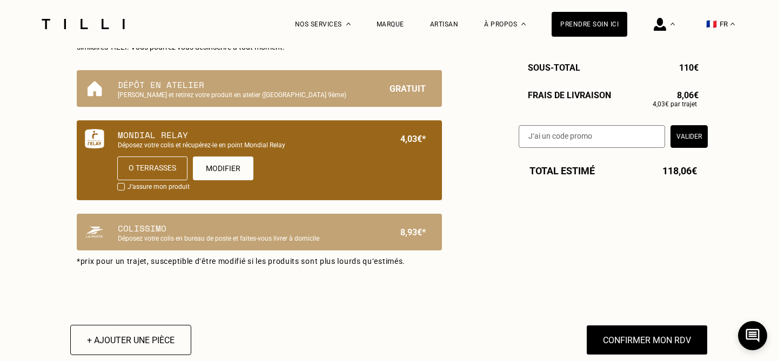
scroll to position [774, 0]
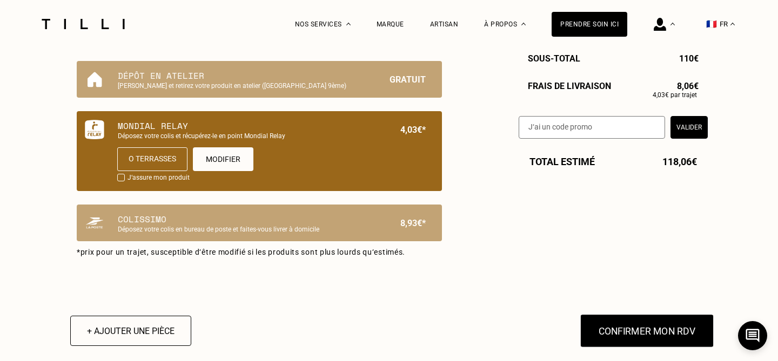
click at [638, 334] on button "Confirmer mon RDV" at bounding box center [647, 330] width 134 height 33
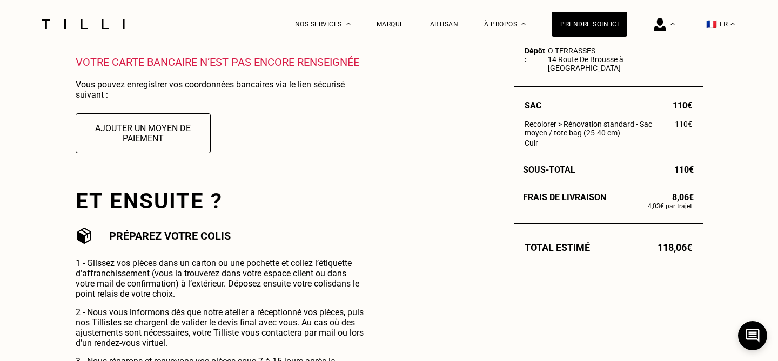
scroll to position [403, 0]
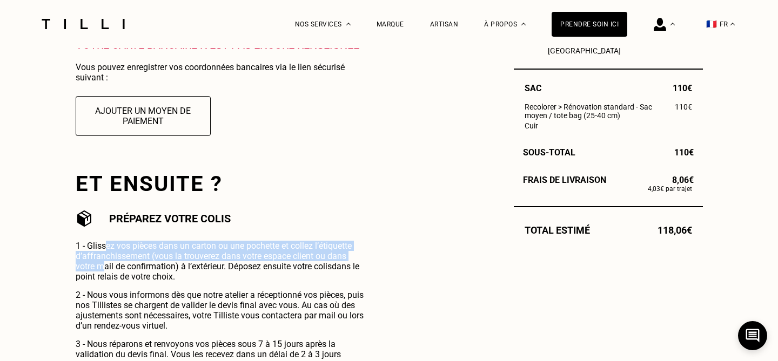
drag, startPoint x: 106, startPoint y: 245, endPoint x: 106, endPoint y: 265, distance: 20.5
click at [106, 265] on p "1 - Glissez vos pièces dans un carton ou une pochette et collez l’étiquette d’a…" at bounding box center [220, 261] width 288 height 41
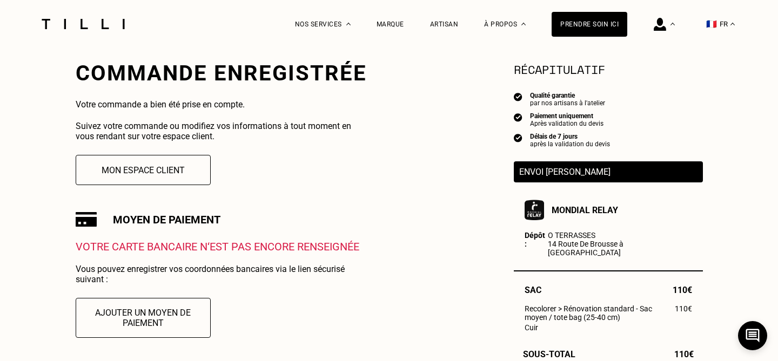
scroll to position [200, 0]
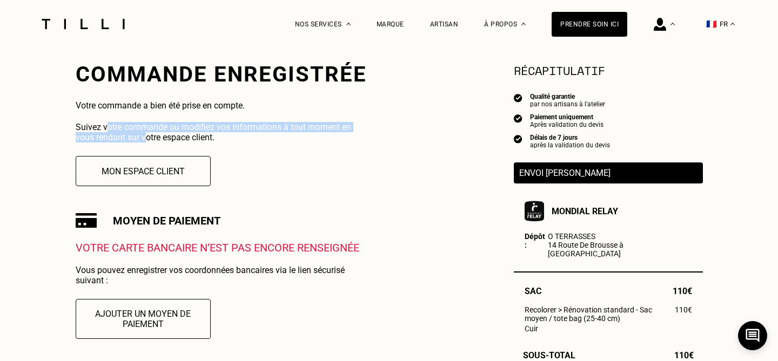
drag, startPoint x: 108, startPoint y: 131, endPoint x: 148, endPoint y: 138, distance: 40.1
click at [148, 138] on p "Suivez votre commande ou modifiez vos informations à tout moment en vous rendan…" at bounding box center [220, 132] width 288 height 21
click at [158, 170] on button "Mon espace client" at bounding box center [143, 171] width 149 height 33
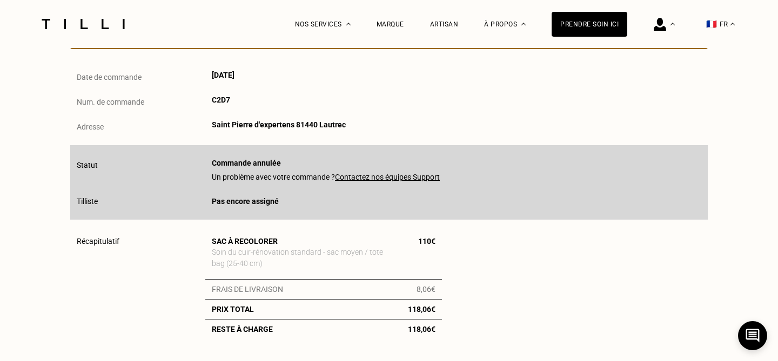
scroll to position [133, 0]
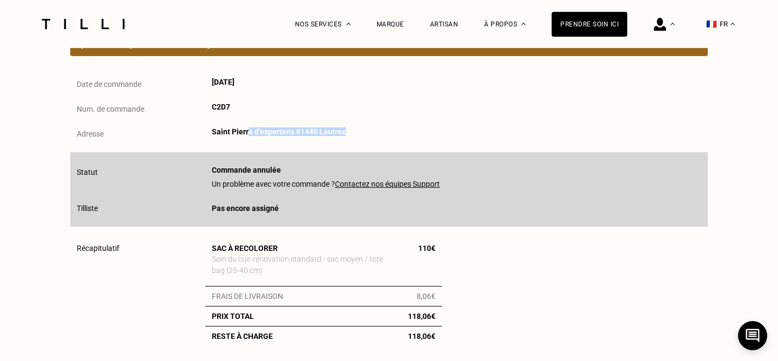
drag, startPoint x: 345, startPoint y: 132, endPoint x: 249, endPoint y: 131, distance: 95.6
click at [249, 131] on div "Adresse [PERSON_NAME] d'expertens 81440 Lautrec" at bounding box center [389, 133] width 638 height 11
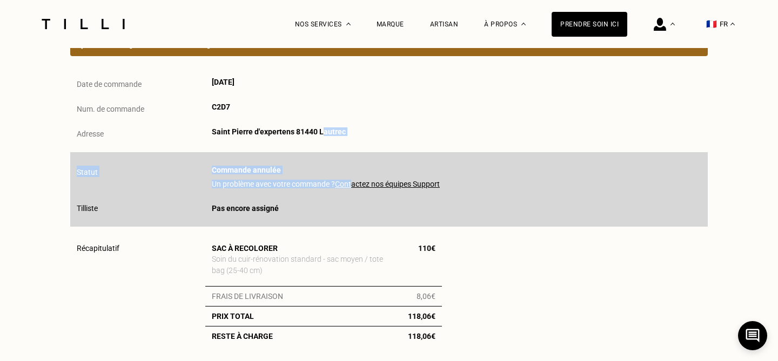
drag, startPoint x: 353, startPoint y: 182, endPoint x: 321, endPoint y: 128, distance: 62.9
click at [322, 128] on div "Date de commande [DATE] Num. de commande C2D7 Adresse Saint Pierre d'expertens …" at bounding box center [389, 220] width 638 height 285
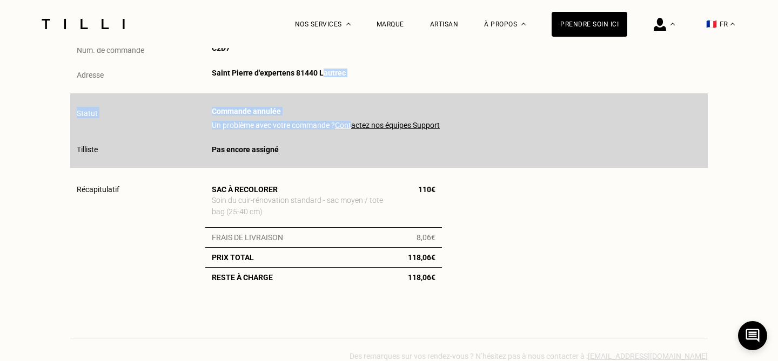
scroll to position [193, 0]
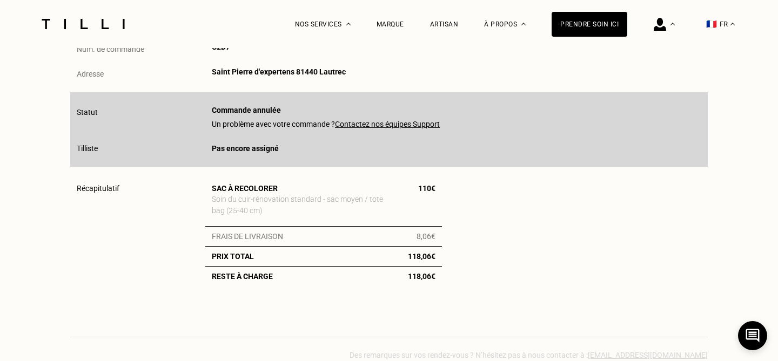
click at [364, 120] on u "Contactez nos équipes Support" at bounding box center [387, 124] width 105 height 9
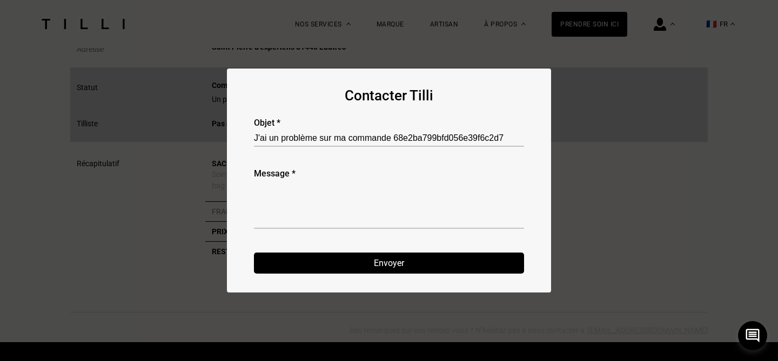
scroll to position [220, 0]
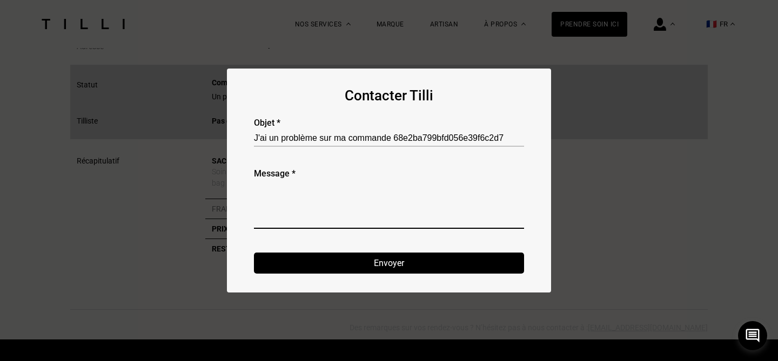
click at [291, 213] on textarea at bounding box center [389, 206] width 270 height 48
